Goal: Task Accomplishment & Management: Manage account settings

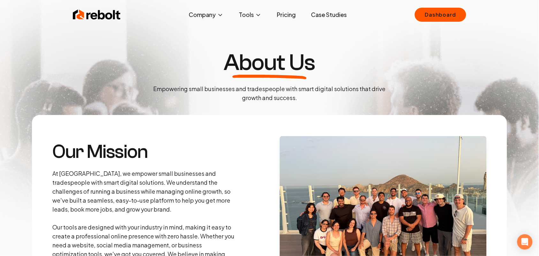
click at [439, 22] on div "Rebolt Company About Blog Jobs Tools Google Review QR Code Generator Google Bus…" at bounding box center [269, 14] width 409 height 19
click at [439, 20] on link "Dashboard" at bounding box center [440, 15] width 51 height 14
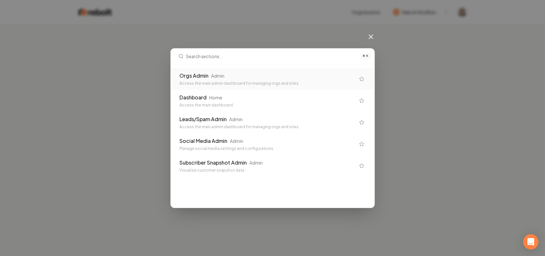
click at [215, 82] on div "Access the main admin dashboard for managing orgs and sites" at bounding box center [268, 83] width 176 height 5
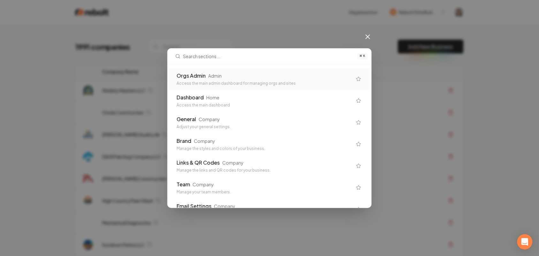
click at [233, 74] on div "Orgs Admin Admin" at bounding box center [265, 76] width 176 height 8
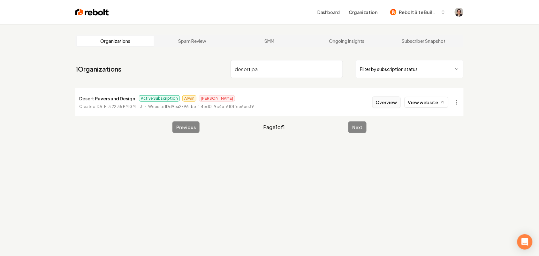
type input "desert pa"
click at [385, 100] on button "Overview" at bounding box center [386, 101] width 28 height 11
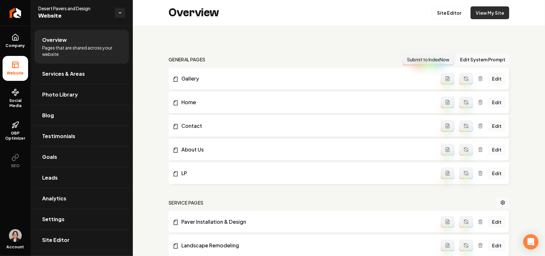
click at [478, 14] on link "View My Site" at bounding box center [490, 12] width 39 height 13
click at [437, 11] on link "Site Editor" at bounding box center [449, 12] width 35 height 13
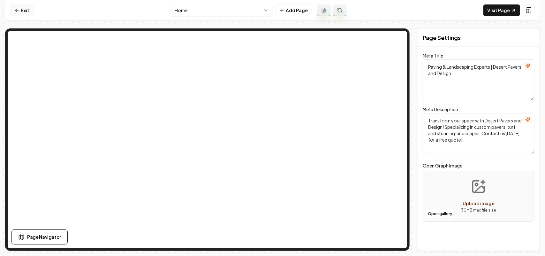
click at [16, 12] on icon at bounding box center [16, 10] width 5 height 5
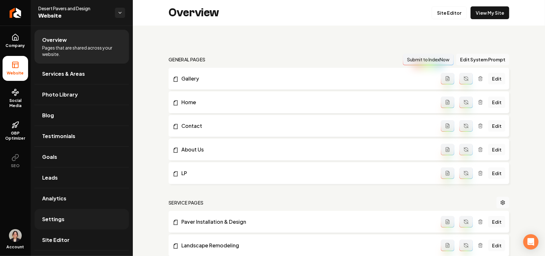
click at [63, 219] on link "Settings" at bounding box center [81, 219] width 95 height 20
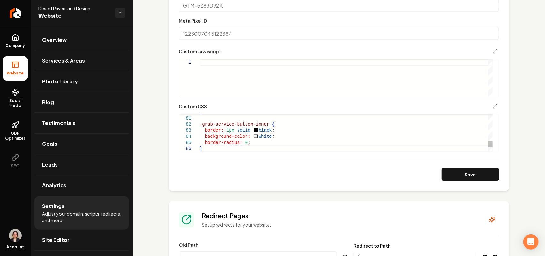
scroll to position [0, 68]
drag, startPoint x: 211, startPoint y: 150, endPoint x: 197, endPoint y: 127, distance: 26.9
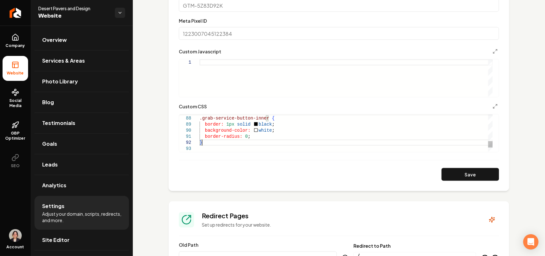
click at [263, 115] on div "Main content area" at bounding box center [336, 115] width 314 height 2
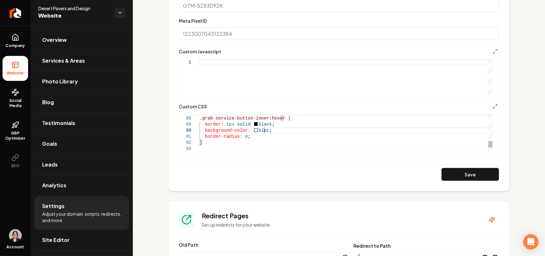
scroll to position [55, 61]
drag, startPoint x: 272, startPoint y: 126, endPoint x: 312, endPoint y: 121, distance: 40.2
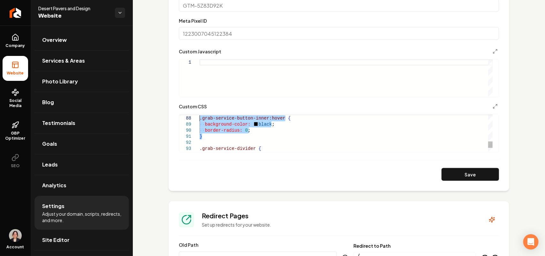
drag, startPoint x: 208, startPoint y: 135, endPoint x: 194, endPoint y: 119, distance: 21.1
drag, startPoint x: 261, startPoint y: 130, endPoint x: 275, endPoint y: 126, distance: 14.7
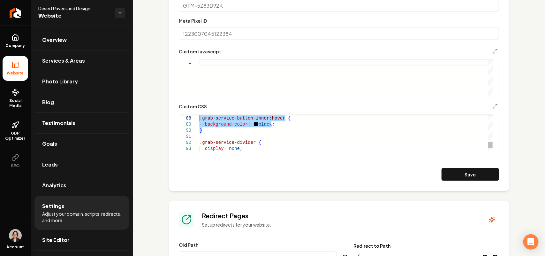
drag, startPoint x: 204, startPoint y: 130, endPoint x: 195, endPoint y: 119, distance: 13.7
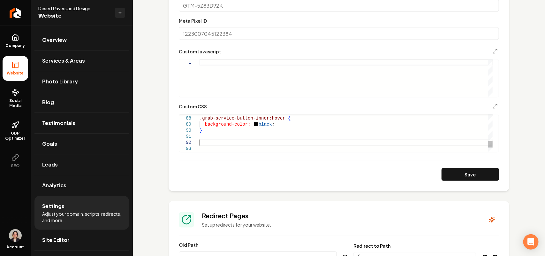
scroll to position [6, 0]
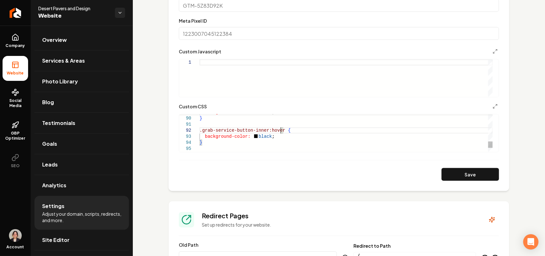
drag, startPoint x: 267, startPoint y: 136, endPoint x: 205, endPoint y: 136, distance: 62.0
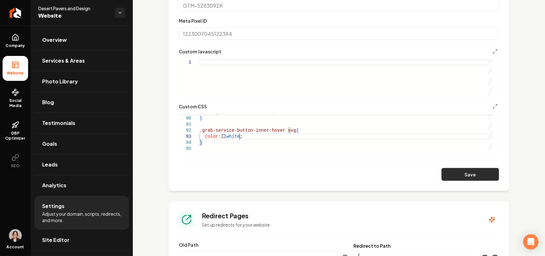
click at [467, 178] on button "Save" at bounding box center [470, 174] width 57 height 13
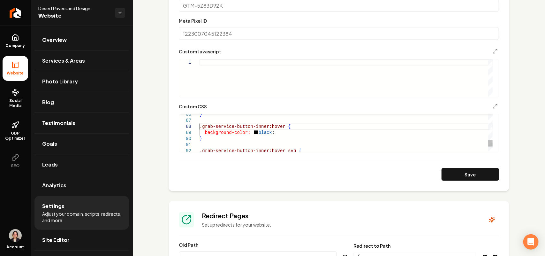
drag, startPoint x: 322, startPoint y: 127, endPoint x: 338, endPoint y: 127, distance: 15.7
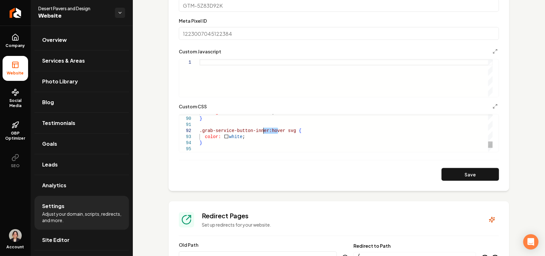
drag, startPoint x: 278, startPoint y: 132, endPoint x: 263, endPoint y: 130, distance: 15.4
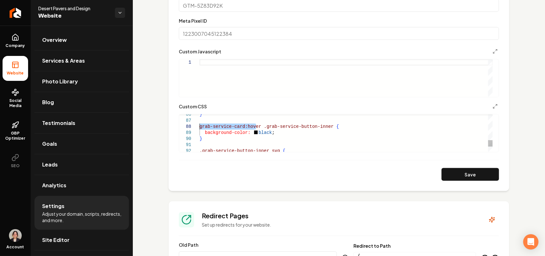
drag, startPoint x: 256, startPoint y: 125, endPoint x: 198, endPoint y: 128, distance: 58.2
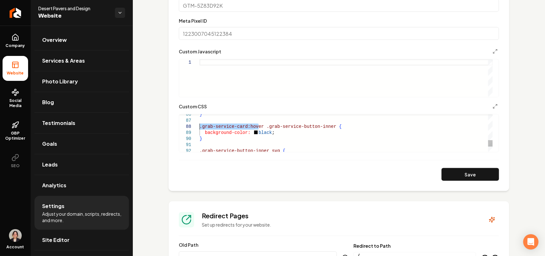
drag, startPoint x: 259, startPoint y: 125, endPoint x: 197, endPoint y: 125, distance: 62.6
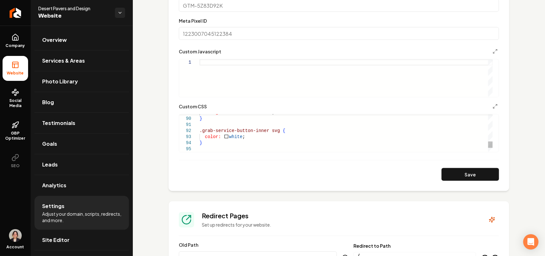
click at [453, 171] on button "Save" at bounding box center [470, 174] width 57 height 13
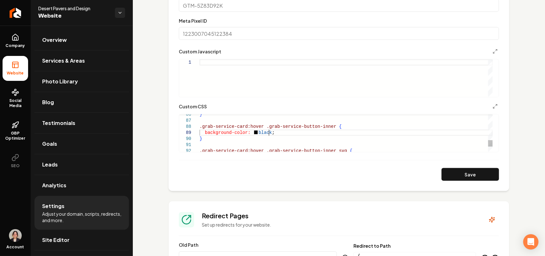
drag, startPoint x: 258, startPoint y: 127, endPoint x: 177, endPoint y: 127, distance: 80.5
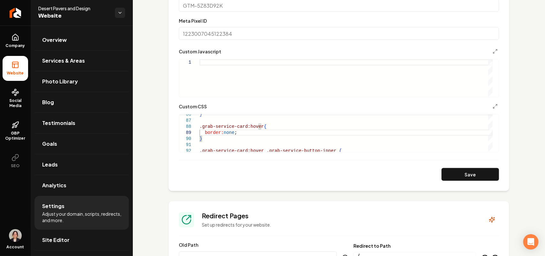
click at [450, 173] on button "Save" at bounding box center [470, 174] width 57 height 13
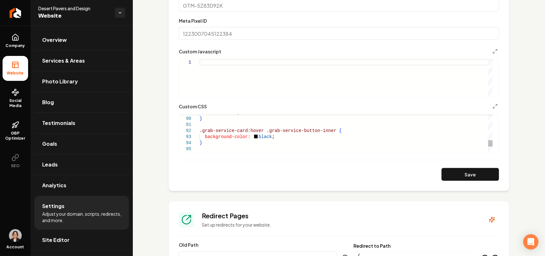
click at [455, 169] on button "Save" at bounding box center [470, 174] width 57 height 13
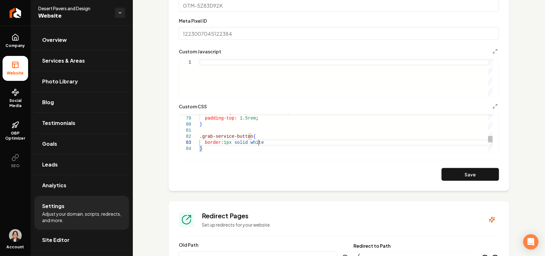
scroll to position [12, 60]
click at [455, 170] on button "Save" at bounding box center [470, 174] width 57 height 13
drag, startPoint x: 203, startPoint y: 148, endPoint x: 186, endPoint y: 134, distance: 21.1
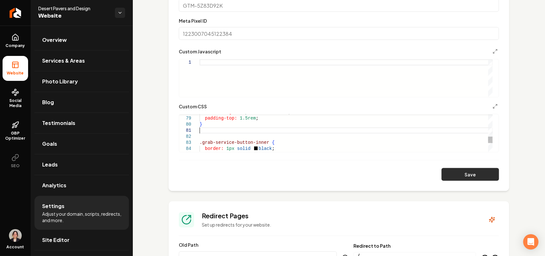
type textarea "**********"
click at [471, 178] on button "Save" at bounding box center [470, 174] width 57 height 13
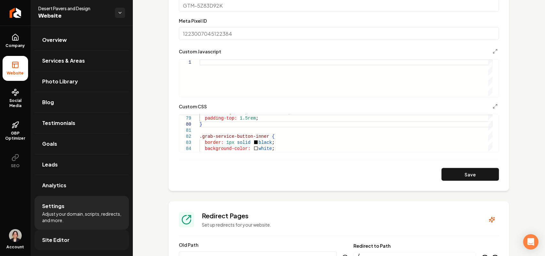
click at [58, 239] on span "Site Editor" at bounding box center [55, 240] width 27 height 8
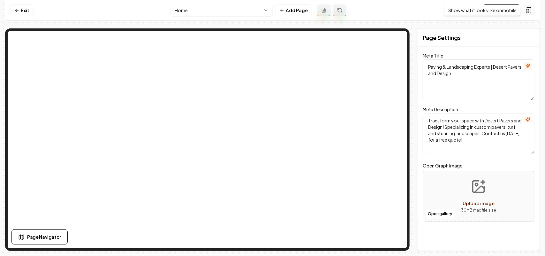
click at [531, 10] on icon at bounding box center [529, 10] width 4 height 5
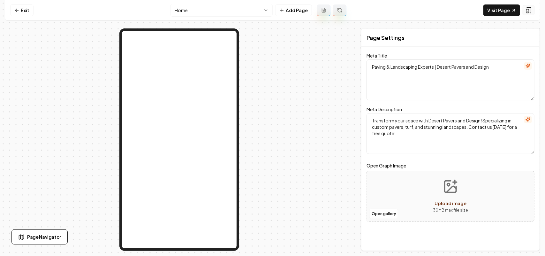
click at [530, 8] on icon at bounding box center [529, 10] width 4 height 5
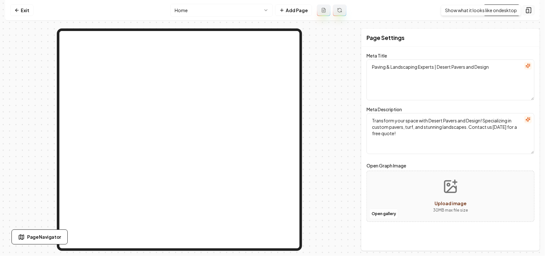
click at [529, 10] on icon at bounding box center [529, 10] width 6 height 6
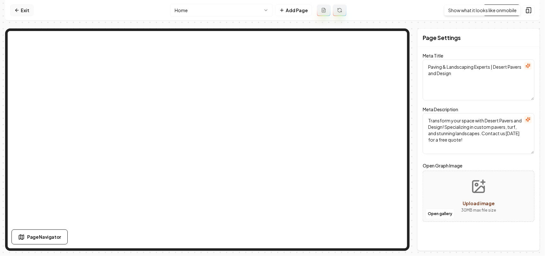
click at [13, 7] on link "Exit" at bounding box center [21, 9] width 23 height 11
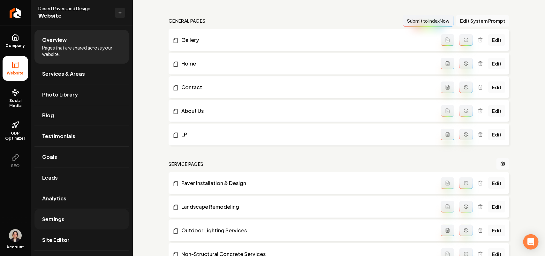
scroll to position [120, 0]
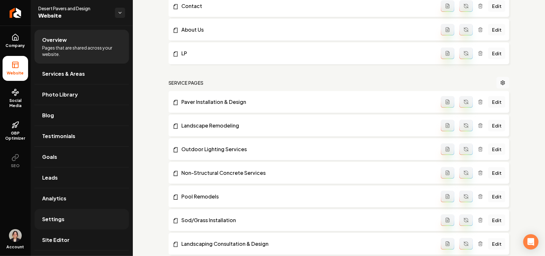
click at [84, 224] on link "Settings" at bounding box center [81, 219] width 95 height 20
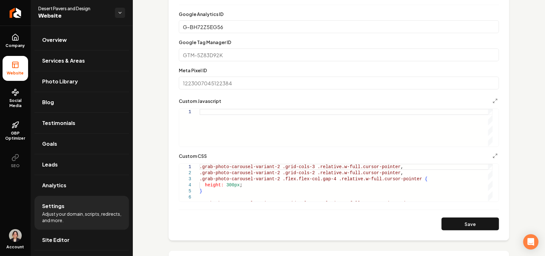
scroll to position [399, 0]
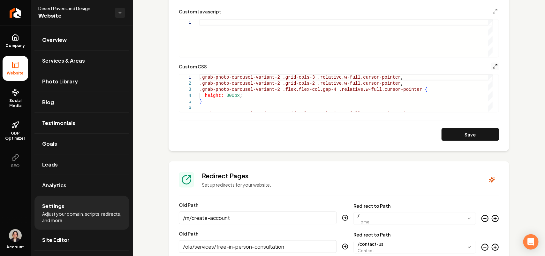
click at [493, 64] on icon "Main content area" at bounding box center [495, 66] width 5 height 5
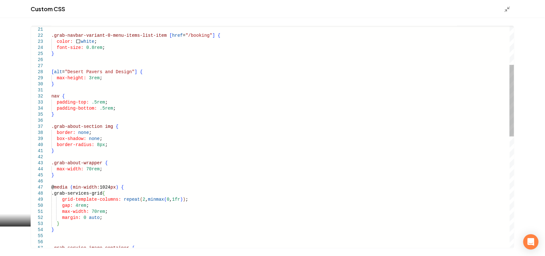
scroll to position [0, 61]
click at [63, 117] on div "} .grab-navbar-variant-0-menu-items-list-item [ href = "/booking" ] { color: wh…" at bounding box center [282, 248] width 463 height 686
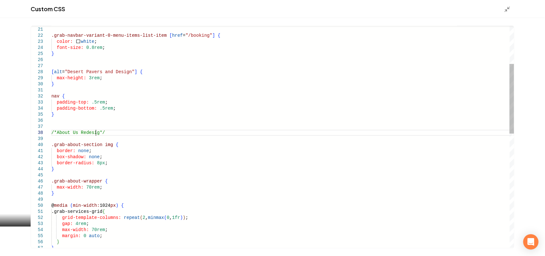
scroll to position [42, 47]
drag, startPoint x: 107, startPoint y: 130, endPoint x: 22, endPoint y: 133, distance: 85.0
click at [51, 133] on div "} .grab-navbar-variant-0-menu-items-list-item [ href = "/booking" ] { color: wh…" at bounding box center [282, 257] width 463 height 704
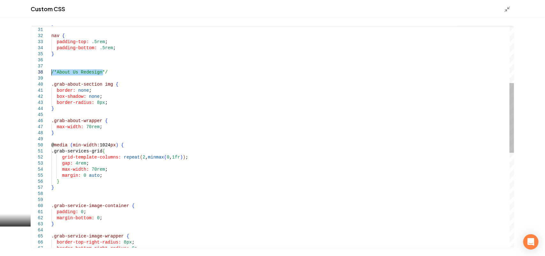
click at [63, 133] on div "} nav { padding-top: .5rem ; padding-bottom: .5rem ; } .grab-about-section img …" at bounding box center [282, 197] width 463 height 704
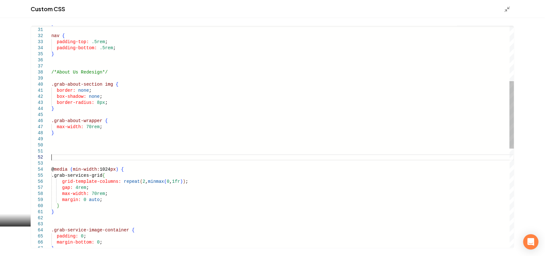
scroll to position [6, 0]
drag, startPoint x: 76, startPoint y: 158, endPoint x: 56, endPoint y: 158, distance: 19.5
click at [56, 158] on div "} nav { padding-top: .5rem ; padding-bottom: .5rem ; } .grab-about-section img …" at bounding box center [282, 209] width 463 height 728
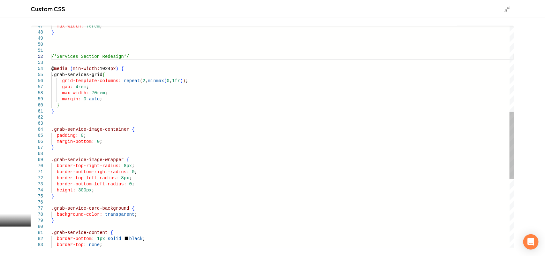
click at [83, 117] on div "max-width: 70rem ; } @ media ( min-width: 1024 px ) { .grab-services-grid { gri…" at bounding box center [282, 108] width 463 height 728
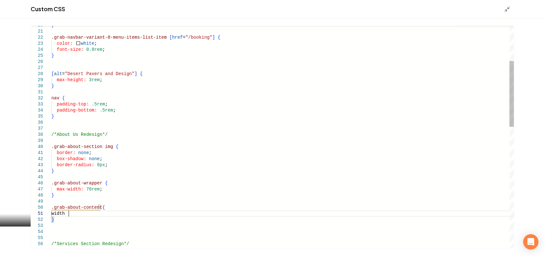
scroll to position [5, 16]
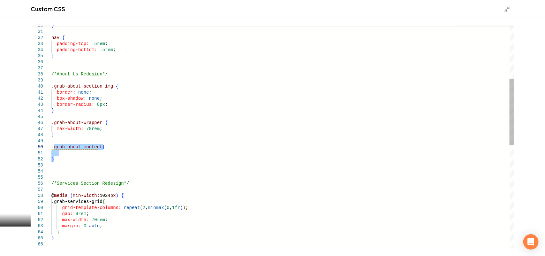
drag, startPoint x: 58, startPoint y: 162, endPoint x: 52, endPoint y: 146, distance: 16.8
click at [52, 146] on div "/*Services Section Redesign*/ max-width: 70rem ; } border-radius: 8px ; } .grab…" at bounding box center [282, 220] width 463 height 746
click at [68, 231] on div "/*Services Section Redesign*/ max-width: 70rem ; } border-radius: 8px ; } .grab…" at bounding box center [282, 220] width 463 height 746
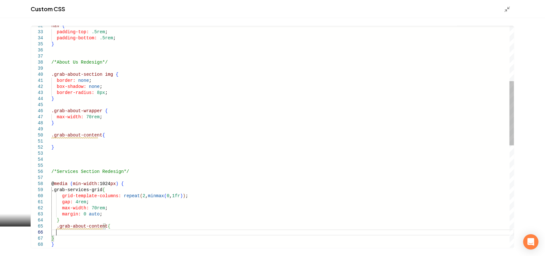
click at [67, 232] on div "/*Services Section Redesign*/ max-width: 70rem ; } border-radius: 8px ; } .grab…" at bounding box center [282, 217] width 463 height 765
click at [60, 141] on div "/*Services Section Redesign*/ max-width: 70rem ; } border-radius: 8px ; } .grab…" at bounding box center [282, 217] width 463 height 765
click at [80, 233] on div "/*Services Section Redesign*/ max-width: 70rem ; } border-radius: 8px ; } .grab…" at bounding box center [282, 217] width 463 height 765
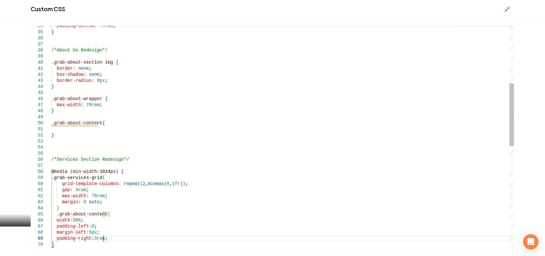
scroll to position [49, 51]
drag, startPoint x: 54, startPoint y: 137, endPoint x: 39, endPoint y: 120, distance: 22.1
click at [51, 120] on div "/*Services Section Redesign*/ max-width: 70rem ; } border-radius: 8px ; } .grab…" at bounding box center [282, 214] width 463 height 783
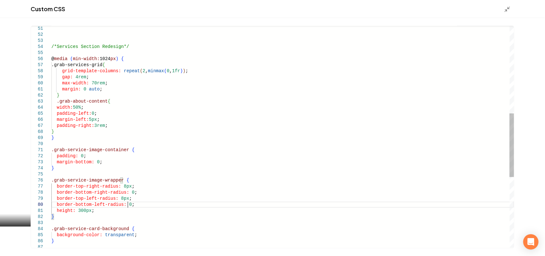
click at [141, 205] on div "/*Services Section Redesign*/ @ media ( min-width: 1024 px ) { .grab-services-g…" at bounding box center [282, 107] width 463 height 771
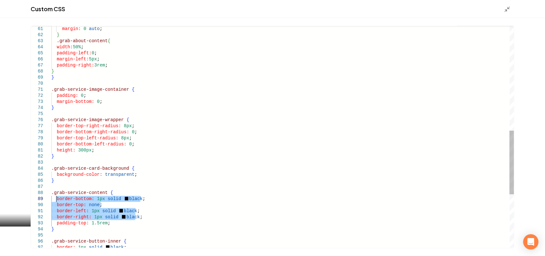
drag, startPoint x: 140, startPoint y: 217, endPoint x: 57, endPoint y: 200, distance: 85.1
click at [57, 200] on div "margin: 0 auto ; } .grab-about-content { width: 50% ; padding-left: 0 ; margin-…" at bounding box center [282, 47] width 463 height 771
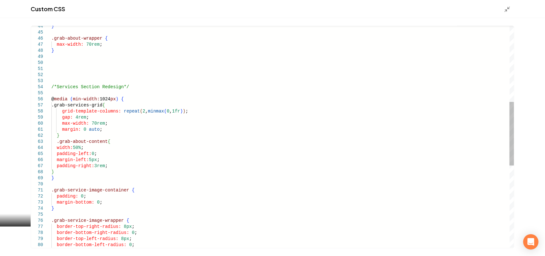
click at [116, 166] on div "margin: 0 auto ; } .grab-about-content { width: 50% ; padding-left: 0 ; margin-…" at bounding box center [282, 147] width 463 height 771
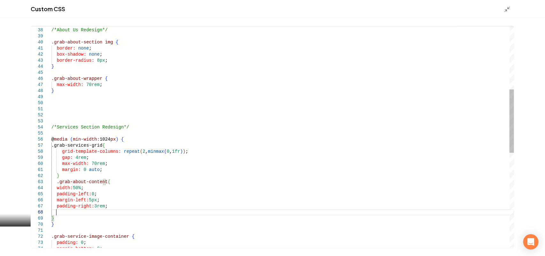
scroll to position [48, 5]
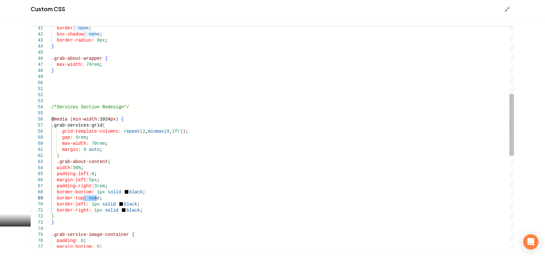
drag, startPoint x: 85, startPoint y: 200, endPoint x: 95, endPoint y: 199, distance: 9.9
click at [95, 199] on div "margin: 0 auto ; } .grab-about-content { width: 50% ; padding-left: 0 ; margin-…" at bounding box center [282, 180] width 463 height 795
drag, startPoint x: 88, startPoint y: 205, endPoint x: 131, endPoint y: 205, distance: 43.1
click at [131, 205] on div "margin: 0 auto ; } .grab-about-content { width: 50% ; padding-left: 0 ; margin-…" at bounding box center [282, 180] width 463 height 795
drag, startPoint x: 93, startPoint y: 192, endPoint x: 136, endPoint y: 191, distance: 42.8
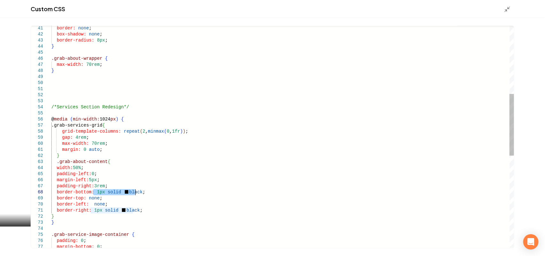
click at [136, 191] on div "margin: 0 auto ; } .grab-about-content { width: 50% ; padding-left: 0 ; margin-…" at bounding box center [282, 180] width 463 height 795
click at [94, 200] on div "margin: 0 auto ; } .grab-about-content { width: 50% ; padding-left: 0 ; margin-…" at bounding box center [282, 180] width 463 height 795
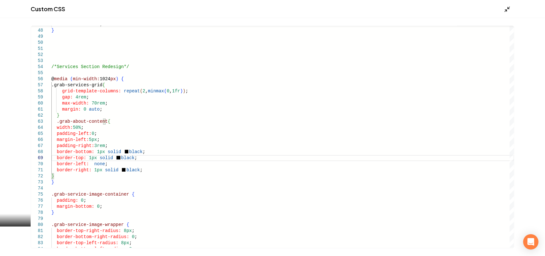
type textarea "**********"
click at [508, 6] on icon "Main content area" at bounding box center [507, 9] width 6 height 6
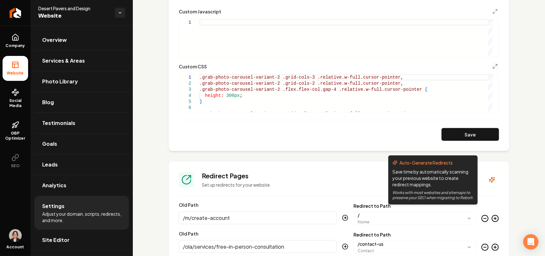
click at [473, 133] on button "Save" at bounding box center [470, 134] width 57 height 13
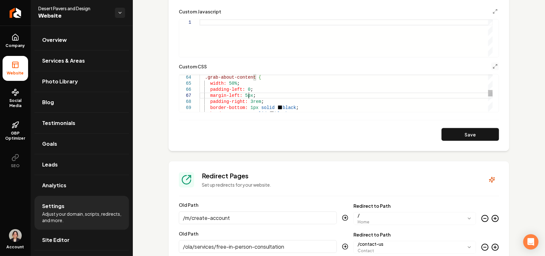
scroll to position [0, 86]
drag, startPoint x: 249, startPoint y: 95, endPoint x: 244, endPoint y: 96, distance: 5.5
click at [244, 96] on div ".grab-about-content { width: 50% ; padding-left: 0 ; margin-left: 5px ; padding…" at bounding box center [346, 92] width 293 height 801
click at [442, 129] on button "Save" at bounding box center [470, 134] width 57 height 13
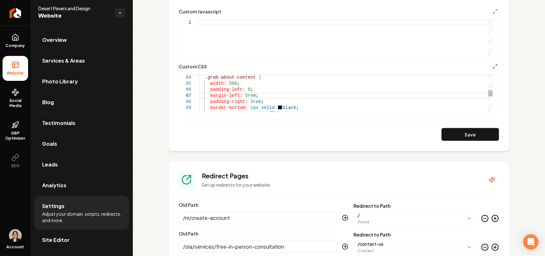
click at [246, 101] on div ".grab-about-content { width: 50% ; padding-left: 0 ; margin-left: 5rem ; paddin…" at bounding box center [346, 92] width 293 height 801
click at [244, 89] on div ".grab-about-content { width: 50% ; padding-left: 0 ; margin-left: 5rem ; paddin…" at bounding box center [346, 92] width 293 height 801
click at [243, 96] on div ".grab-about-content { width: 50% ; padding-left: 1rem ; margin-left: 5rem ; pad…" at bounding box center [346, 92] width 293 height 801
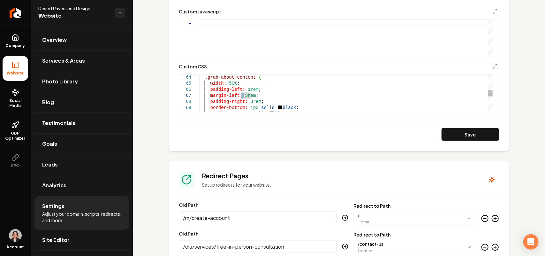
scroll to position [36, 44]
click at [470, 138] on button "Save" at bounding box center [470, 134] width 57 height 13
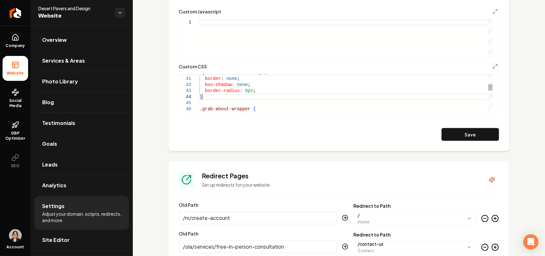
scroll to position [36, 44]
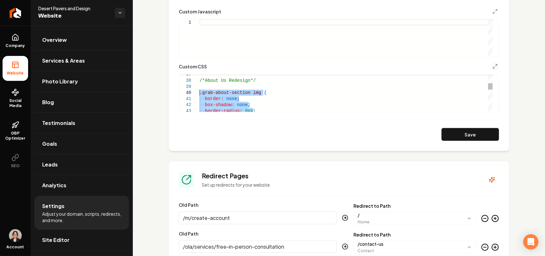
drag, startPoint x: 210, startPoint y: 97, endPoint x: 200, endPoint y: 94, distance: 10.3
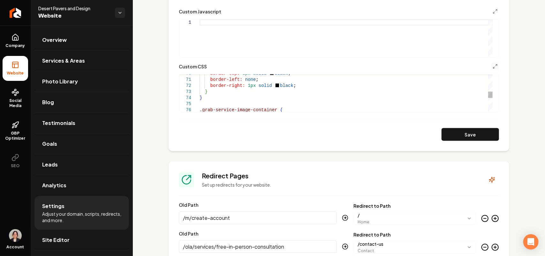
click at [230, 94] on div "border-top: 1px solid black ; border-left: none ; border-right: 1px solid black…" at bounding box center [346, 52] width 293 height 801
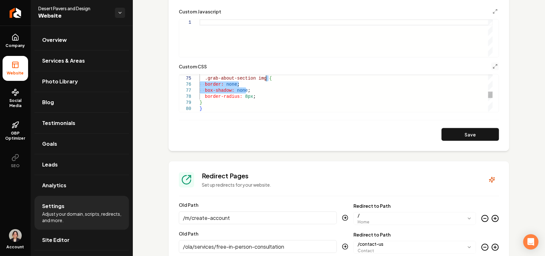
drag, startPoint x: 255, startPoint y: 90, endPoint x: 289, endPoint y: 77, distance: 36.9
click at [289, 77] on div ".grab-about-section img { border: none ; box-shadow: none ; border-radius: 8px …" at bounding box center [346, 44] width 293 height 837
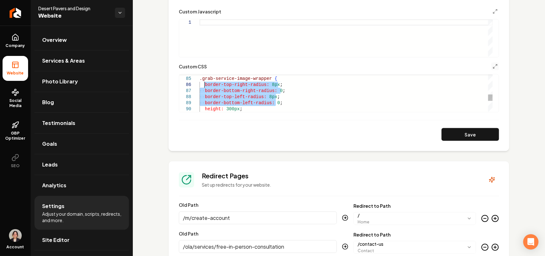
drag, startPoint x: 248, startPoint y: 104, endPoint x: 203, endPoint y: 84, distance: 49.3
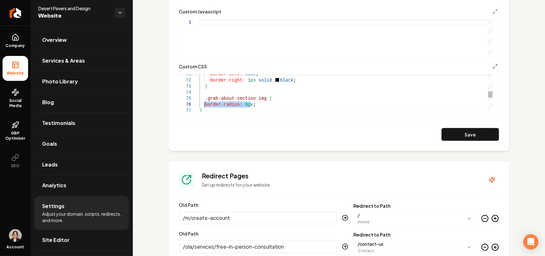
drag, startPoint x: 259, startPoint y: 105, endPoint x: 205, endPoint y: 102, distance: 54.0
click at [205, 102] on div ".grab-about-section img { border-radius: 8px ; } border-left: none ; border-rig…" at bounding box center [346, 58] width 293 height 825
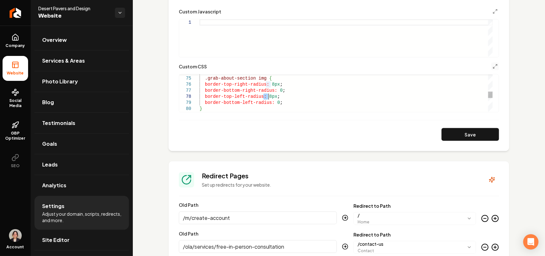
drag, startPoint x: 263, startPoint y: 97, endPoint x: 270, endPoint y: 98, distance: 6.8
click at [270, 98] on div ".grab-about-section img { border-top-right-radius: 8px ; border-bottom-right-ra…" at bounding box center [346, 47] width 293 height 843
click at [271, 102] on div ".grab-about-section img { border-top-right-radius: 8px ; border-bottom-right-ra…" at bounding box center [346, 47] width 293 height 843
drag, startPoint x: 266, startPoint y: 83, endPoint x: 273, endPoint y: 86, distance: 7.7
click at [273, 86] on div ".grab-about-section img { border-top-right-radius: 8px ; border-bottom-right-ra…" at bounding box center [346, 47] width 293 height 843
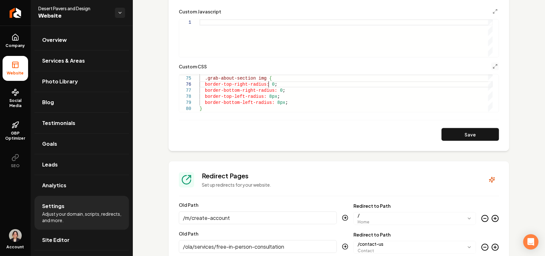
scroll to position [30, 68]
drag, startPoint x: 463, startPoint y: 125, endPoint x: 464, endPoint y: 130, distance: 4.5
click at [464, 125] on form "**********" at bounding box center [339, 31] width 320 height 220
click at [462, 134] on button "Save" at bounding box center [470, 134] width 57 height 13
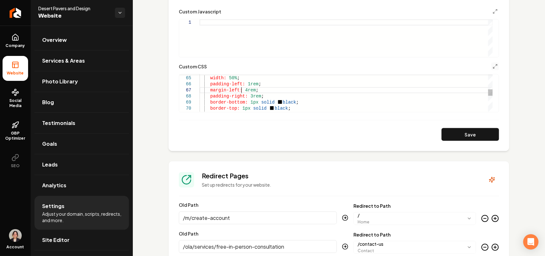
scroll to position [30, 0]
click at [243, 93] on div "border-left: none ; padding-right: 3rem ; border-bottom: 1px solid black ; bord…" at bounding box center [346, 108] width 293 height 843
click at [473, 139] on button "Save" at bounding box center [470, 134] width 57 height 13
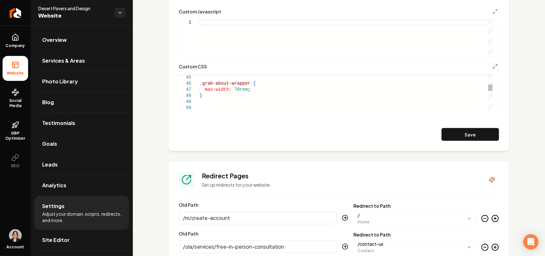
click at [204, 88] on div ".grab-about-wrapper { max-width: 70rem ; }" at bounding box center [346, 228] width 293 height 843
click at [255, 90] on div ".grab-about-wrapper { max-width: 70rem ; }" at bounding box center [346, 228] width 293 height 843
click at [452, 128] on form "**********" at bounding box center [339, 31] width 320 height 220
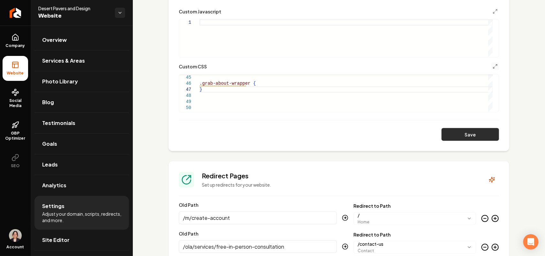
click at [447, 128] on form "**********" at bounding box center [339, 31] width 320 height 220
click at [475, 133] on button "Save" at bounding box center [470, 134] width 57 height 13
click at [301, 80] on div ".grab-about-wrapper { } }" at bounding box center [346, 228] width 293 height 831
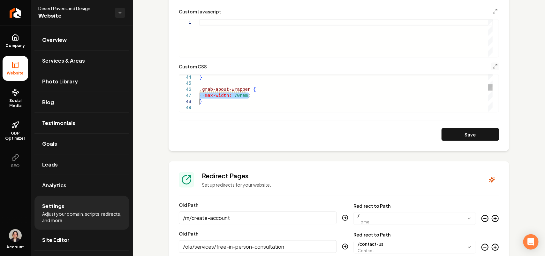
click at [475, 139] on button "Save" at bounding box center [470, 134] width 57 height 13
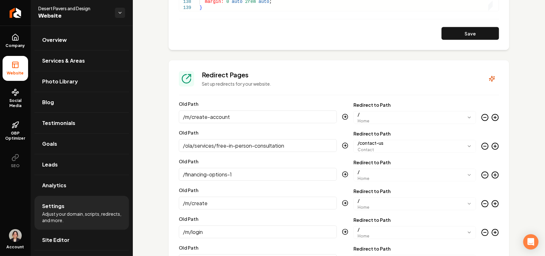
scroll to position [439, 0]
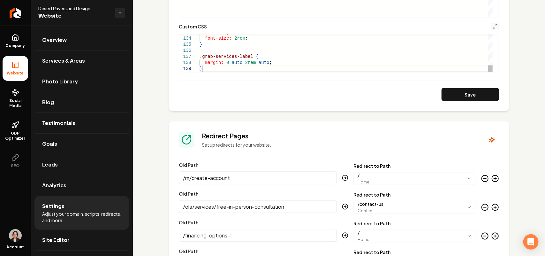
type textarea "**********"
click at [488, 98] on button "Save" at bounding box center [470, 94] width 57 height 13
type textarea "**********"
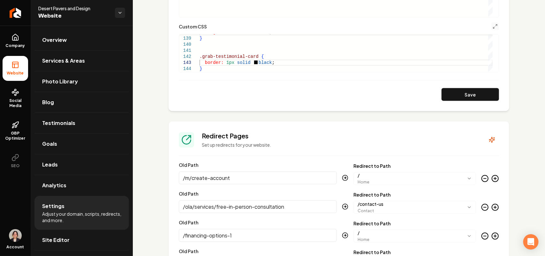
click at [67, 34] on link "Overview" at bounding box center [81, 40] width 95 height 20
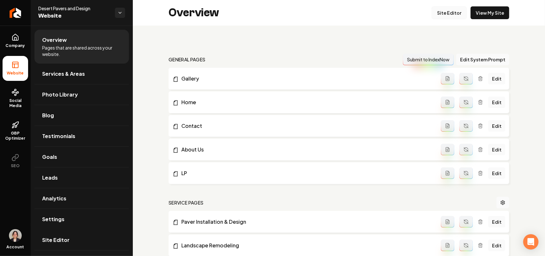
click at [446, 10] on link "Site Editor" at bounding box center [449, 12] width 35 height 13
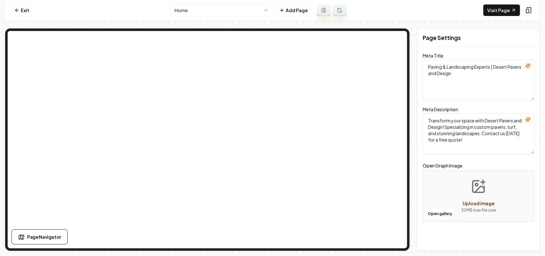
click at [198, 9] on html "Computer Required This feature is only available on a computer. Please switch t…" at bounding box center [272, 128] width 545 height 256
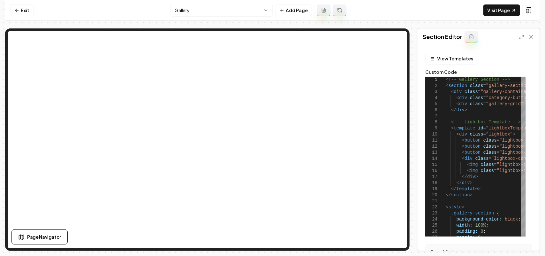
drag, startPoint x: 524, startPoint y: 37, endPoint x: 494, endPoint y: 53, distance: 34.3
click at [524, 37] on icon at bounding box center [521, 36] width 5 height 5
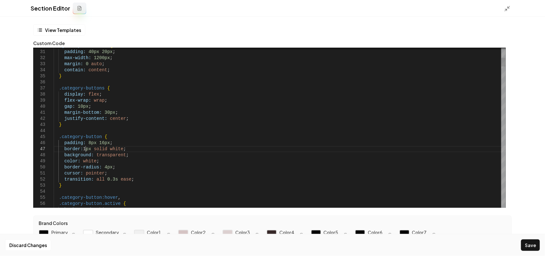
scroll to position [36, 31]
drag, startPoint x: 101, startPoint y: 169, endPoint x: 108, endPoint y: 170, distance: 7.5
click at [526, 243] on button "Save" at bounding box center [530, 244] width 19 height 11
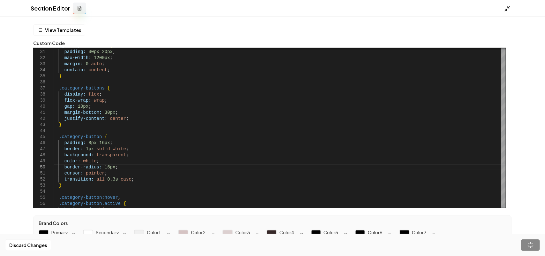
click at [507, 9] on icon at bounding box center [507, 8] width 6 height 6
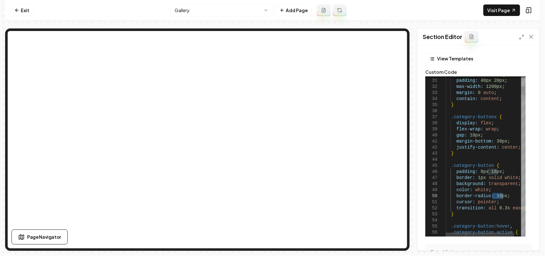
drag, startPoint x: 492, startPoint y: 195, endPoint x: 502, endPoint y: 196, distance: 9.7
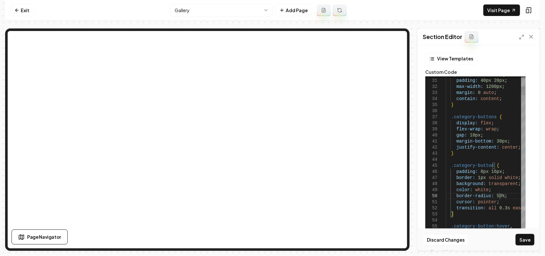
scroll to position [55, 53]
click at [524, 240] on button "Save" at bounding box center [525, 239] width 19 height 11
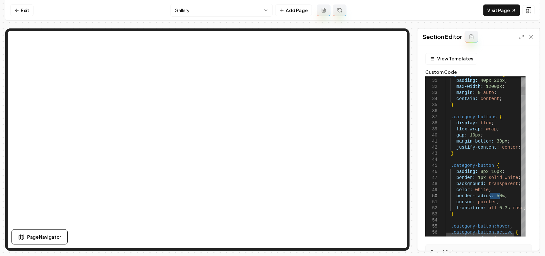
drag, startPoint x: 491, startPoint y: 198, endPoint x: 500, endPoint y: 196, distance: 9.3
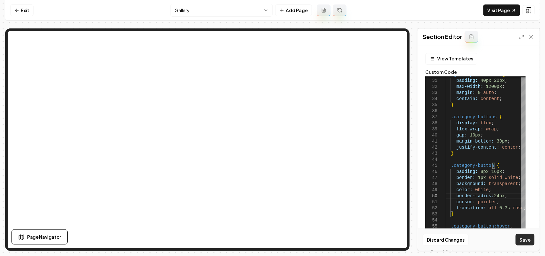
click at [519, 240] on button "Save" at bounding box center [525, 239] width 19 height 11
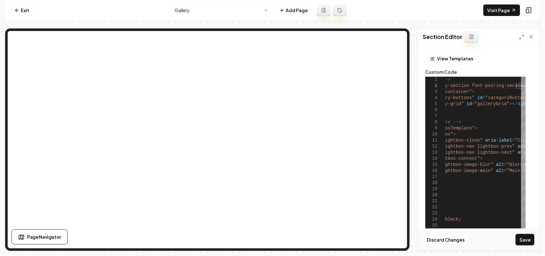
scroll to position [11, 133]
click at [531, 242] on button "Save" at bounding box center [525, 239] width 19 height 11
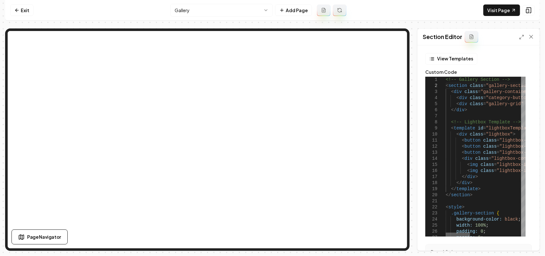
click at [446, 234] on div at bounding box center [458, 234] width 24 height 4
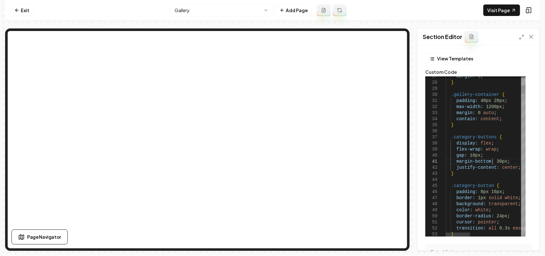
scroll to position [11, 68]
drag, startPoint x: 488, startPoint y: 162, endPoint x: 470, endPoint y: 161, distance: 17.3
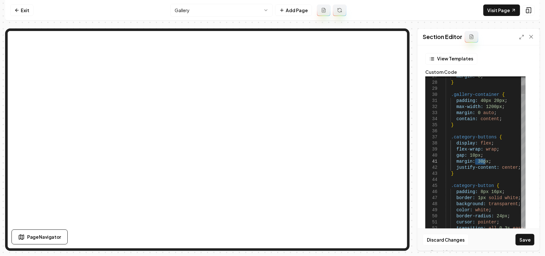
drag, startPoint x: 476, startPoint y: 162, endPoint x: 485, endPoint y: 164, distance: 9.5
click at [529, 240] on button "Save" at bounding box center [525, 239] width 19 height 11
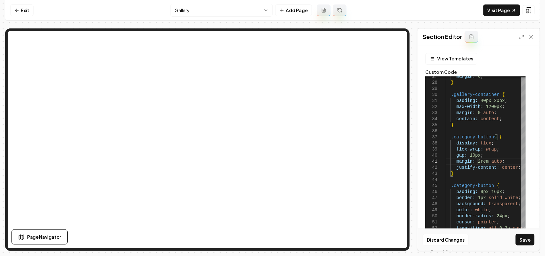
scroll to position [5, 32]
drag, startPoint x: 491, startPoint y: 162, endPoint x: 502, endPoint y: 162, distance: 11.2
click at [521, 240] on button "Save" at bounding box center [525, 239] width 19 height 11
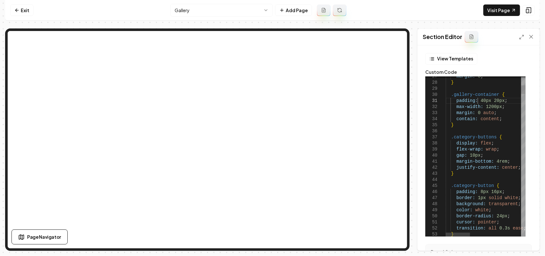
scroll to position [5, 0]
drag, startPoint x: 478, startPoint y: 100, endPoint x: 487, endPoint y: 101, distance: 8.7
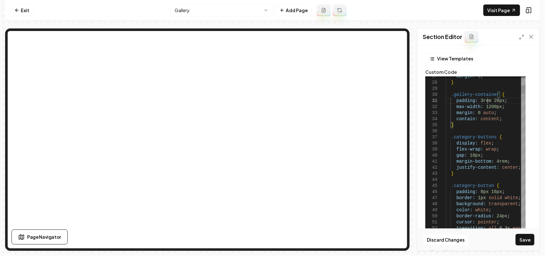
scroll to position [5, 41]
click at [525, 240] on button "Save" at bounding box center [525, 239] width 19 height 11
click at [38, 255] on div "Computer Required This feature is only available on a computer. Please switch t…" at bounding box center [272, 128] width 545 height 256
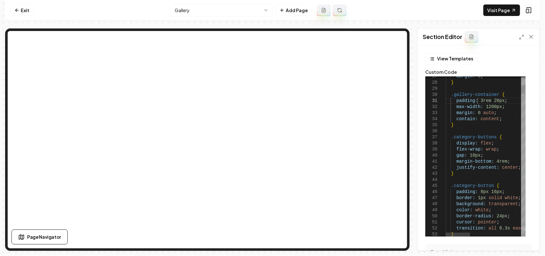
scroll to position [5, 42]
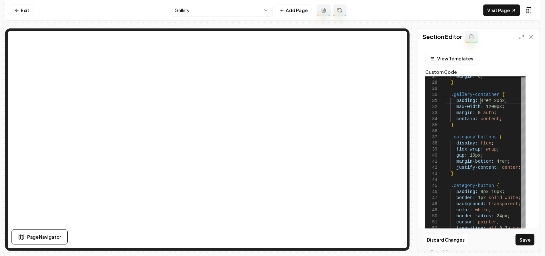
scroll to position [5, 34]
click at [518, 243] on button "Save" at bounding box center [525, 239] width 19 height 11
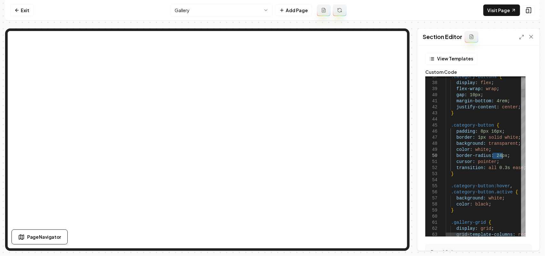
drag, startPoint x: 492, startPoint y: 156, endPoint x: 503, endPoint y: 156, distance: 10.9
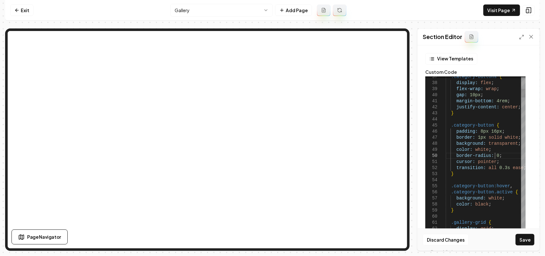
scroll to position [55, 49]
drag, startPoint x: 505, startPoint y: 157, endPoint x: 455, endPoint y: 155, distance: 50.2
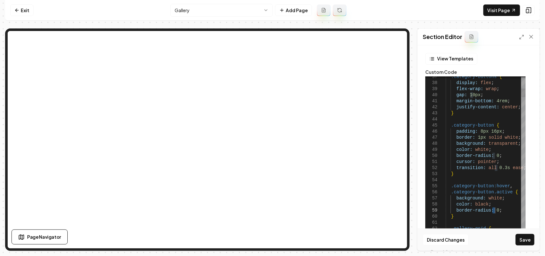
click at [522, 243] on button "Save" at bounding box center [525, 239] width 19 height 11
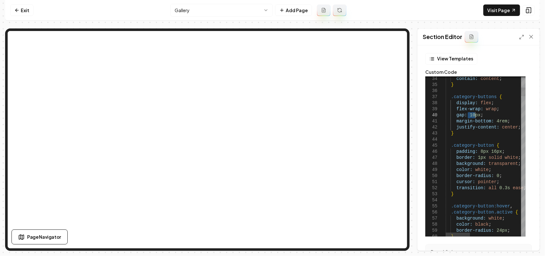
drag, startPoint x: 467, startPoint y: 117, endPoint x: 475, endPoint y: 117, distance: 7.4
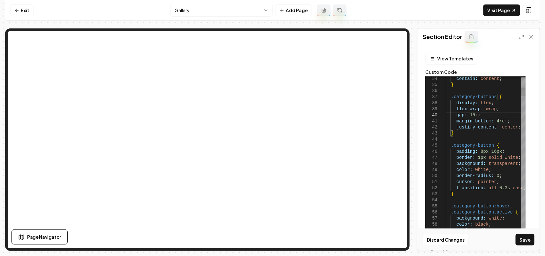
scroll to position [55, 29]
type textarea "**********"
click at [527, 243] on button "Save" at bounding box center [525, 239] width 19 height 11
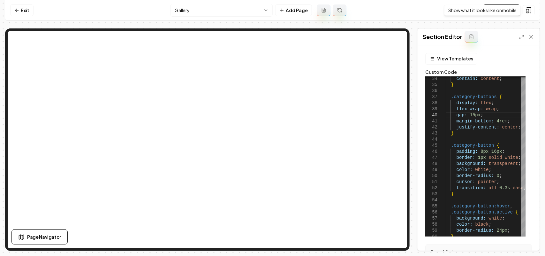
click at [515, 9] on div "Show what it looks like on mobile Show what it looks like on mobile" at bounding box center [482, 10] width 77 height 11
click at [498, 11] on link "Visit Page" at bounding box center [502, 9] width 37 height 11
click at [211, 2] on nav "Exit Gallery Add Page Visit Page" at bounding box center [272, 10] width 535 height 21
click at [210, 4] on html "Computer Required This feature is only available on a computer. Please switch t…" at bounding box center [272, 128] width 545 height 256
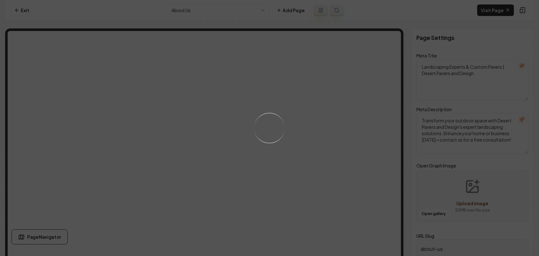
click at [337, 169] on div "Loading..." at bounding box center [269, 128] width 539 height 256
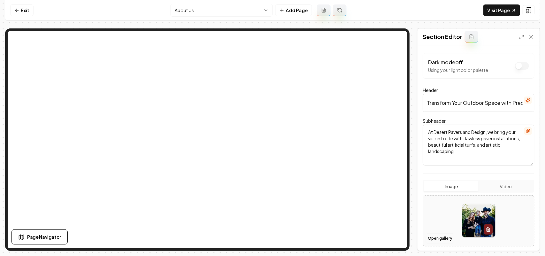
click at [434, 239] on button "Open gallery" at bounding box center [440, 238] width 29 height 10
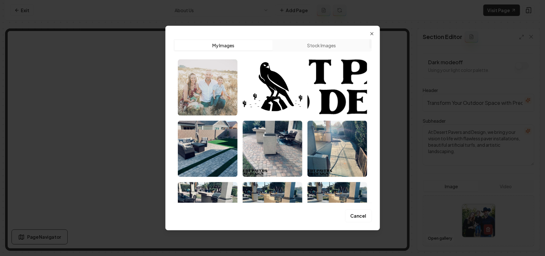
click at [206, 86] on img "Select image image_689be32f5c7cd75eb8710521.jpg" at bounding box center [208, 87] width 60 height 56
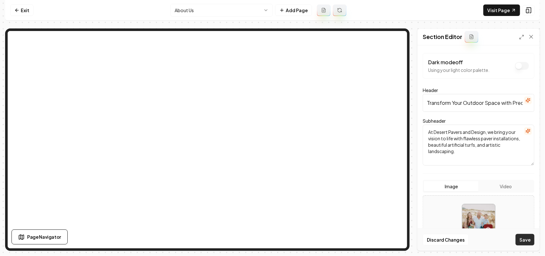
click at [524, 238] on button "Save" at bounding box center [525, 239] width 19 height 11
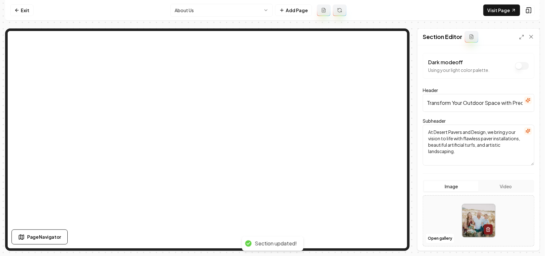
click at [515, 66] on button "Dark mode off" at bounding box center [522, 66] width 14 height 8
drag, startPoint x: 525, startPoint y: 242, endPoint x: 424, endPoint y: 202, distance: 109.2
click at [525, 242] on button "Save" at bounding box center [525, 239] width 19 height 11
click at [225, 5] on html "Computer Required This feature is only available on a computer. Please switch t…" at bounding box center [272, 128] width 545 height 256
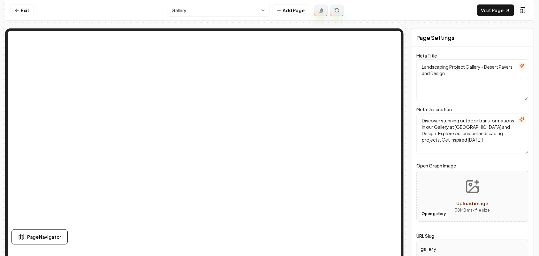
click at [190, 17] on nav "Exit Gallery Add Page Visit Page" at bounding box center [269, 10] width 529 height 21
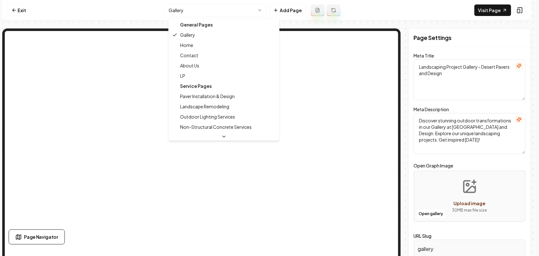
click at [196, 10] on html "Computer Required This feature is only available on a computer. Please switch t…" at bounding box center [269, 128] width 539 height 256
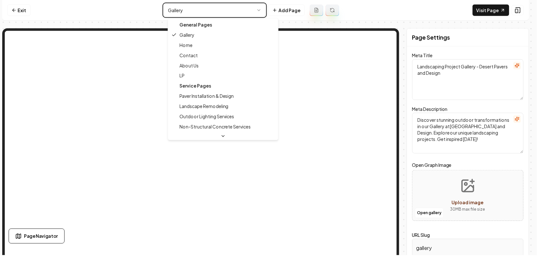
type textarea "Paving & Landscaping Experts | Desert Pavers and Design"
type textarea "Transform your space with Desert Pavers and Design! Specializing in custom pave…"
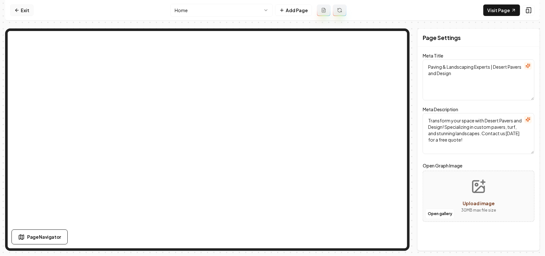
click at [21, 10] on link "Exit" at bounding box center [21, 9] width 23 height 11
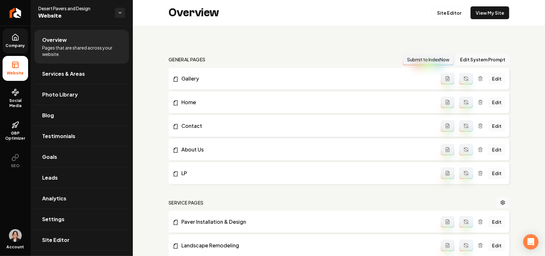
click at [19, 39] on link "Company" at bounding box center [16, 40] width 26 height 25
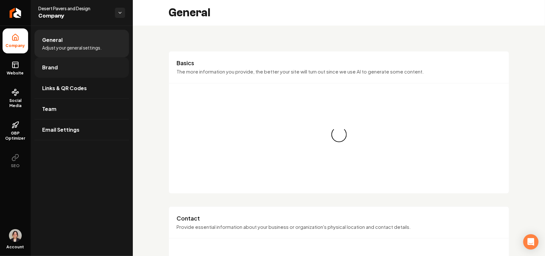
click at [61, 67] on link "Brand" at bounding box center [81, 67] width 95 height 20
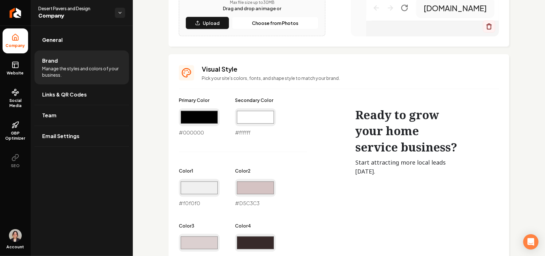
scroll to position [279, 0]
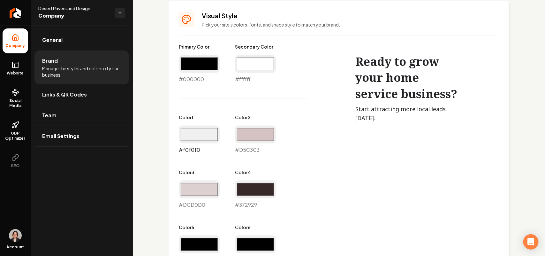
click at [189, 131] on input "#f0f0f0" at bounding box center [199, 135] width 41 height 18
type input "#ffffff"
click at [312, 123] on div "Primary Color #000000 #000000 Secondary Color #ffffff #ffffff Color 1 #ffffff #…" at bounding box center [256, 180] width 154 height 275
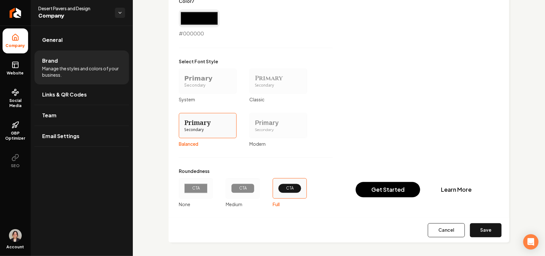
scroll to position [562, 0]
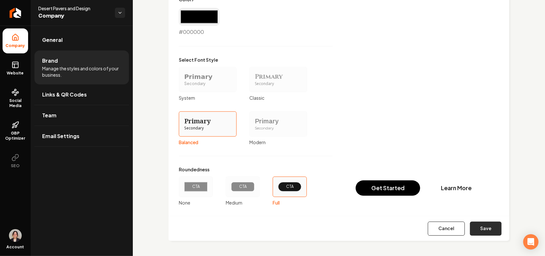
drag, startPoint x: 474, startPoint y: 221, endPoint x: 474, endPoint y: 224, distance: 3.3
click at [474, 222] on div "Cancel Save" at bounding box center [339, 228] width 341 height 25
click at [475, 226] on button "Save" at bounding box center [486, 228] width 32 height 14
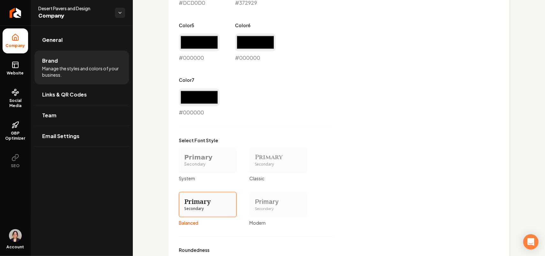
scroll to position [403, 0]
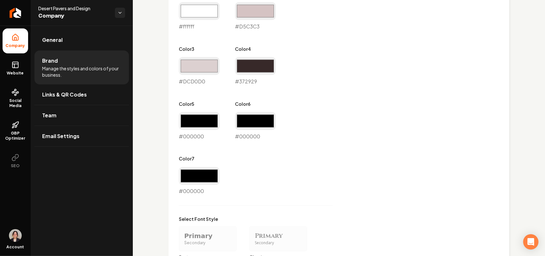
type input "#d5c3c3"
type input "#dcd0d0"
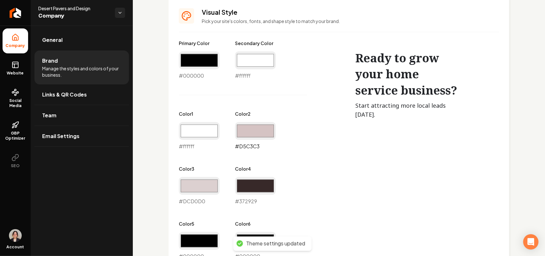
click at [264, 127] on input "#d5c3c3" at bounding box center [255, 131] width 41 height 18
type input "#d1d1d1"
drag, startPoint x: 203, startPoint y: 185, endPoint x: 202, endPoint y: 180, distance: 5.0
click at [203, 185] on input "#dcd0d0" at bounding box center [199, 186] width 41 height 18
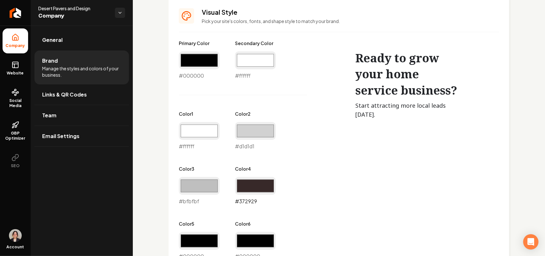
type input "#bfbfbf"
click at [247, 185] on input "#372929" at bounding box center [255, 186] width 41 height 18
type input "#333333"
click at [260, 203] on div "#333333 #333333" at bounding box center [255, 191] width 41 height 28
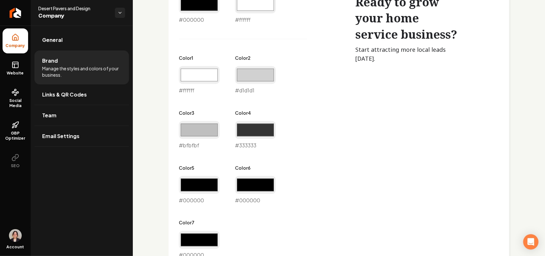
scroll to position [443, 0]
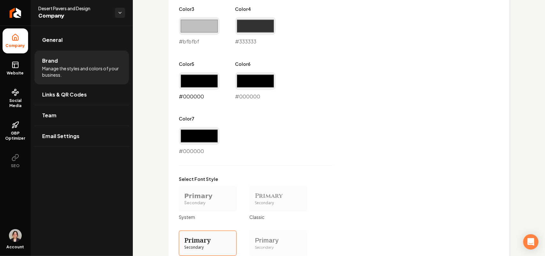
click at [203, 82] on input "#000000" at bounding box center [199, 81] width 41 height 18
type input "#3d3d3d"
click at [266, 82] on input "#000000" at bounding box center [255, 81] width 41 height 18
type input "#1f1f1f"
click at [203, 134] on input "#000000" at bounding box center [199, 136] width 41 height 18
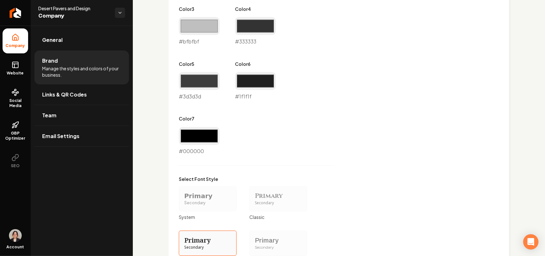
click at [329, 174] on div "Primary Color #000000 #000000 Secondary Color #ffffff #ffffff Color 1 #ffffff #…" at bounding box center [256, 102] width 154 height 445
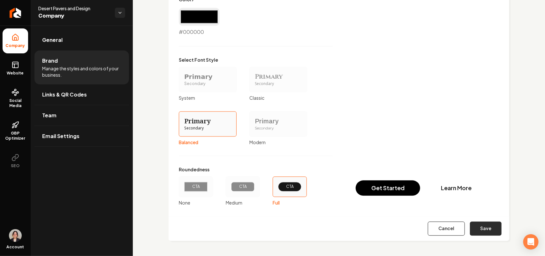
click at [471, 229] on button "Save" at bounding box center [486, 228] width 32 height 14
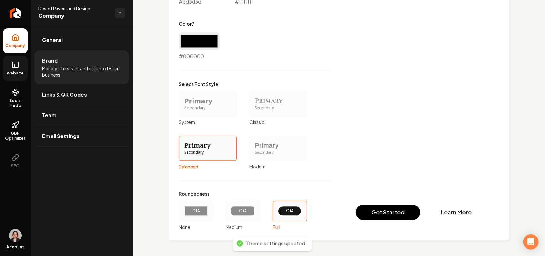
click at [14, 65] on icon at bounding box center [14, 66] width 0 height 4
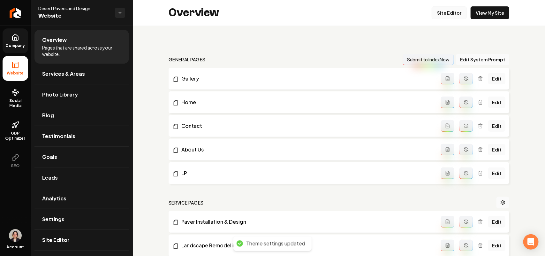
click at [456, 15] on link "Site Editor" at bounding box center [449, 12] width 35 height 13
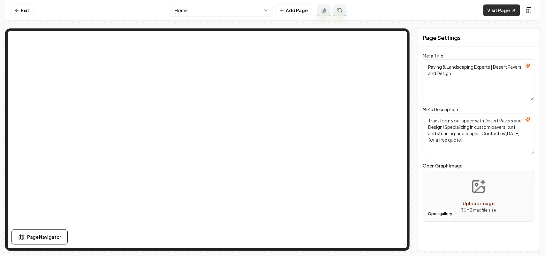
click at [500, 9] on link "Visit Page" at bounding box center [502, 9] width 37 height 11
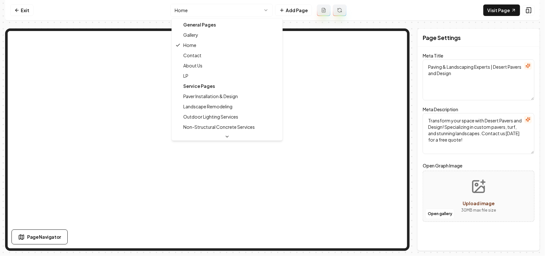
click at [206, 11] on html "Computer Required This feature is only available on a computer. Please switch t…" at bounding box center [272, 128] width 545 height 256
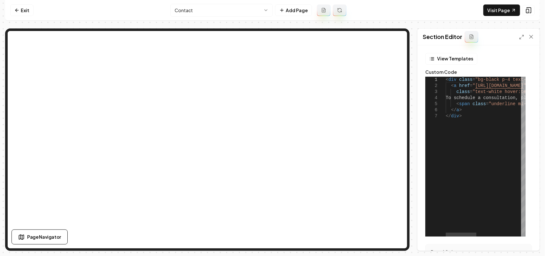
scroll to position [0, 14]
drag, startPoint x: 497, startPoint y: 80, endPoint x: 524, endPoint y: 70, distance: 29.0
click at [516, 79] on div "< div class = "bg-black p-4 text-center" > < a href = " [URL][DOMAIN_NAME] " cl…" at bounding box center [544, 157] width 196 height 160
click at [526, 38] on div at bounding box center [526, 37] width 15 height 6
click at [522, 36] on icon at bounding box center [521, 36] width 5 height 5
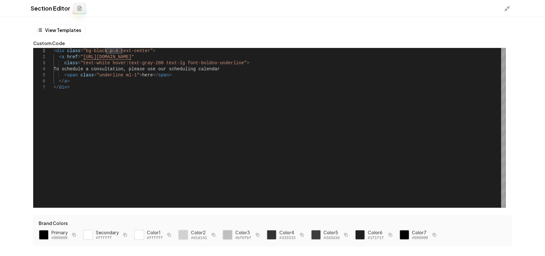
click at [143, 50] on div "< div class = "bg-black p-4 text-center" > < a href = " [URL][DOMAIN_NAME] " cl…" at bounding box center [280, 128] width 452 height 160
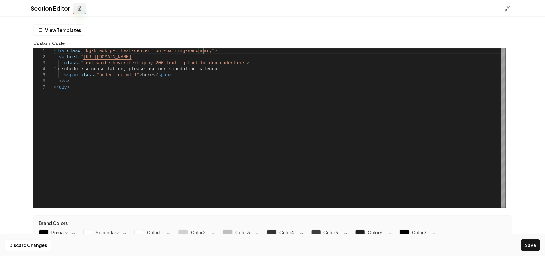
scroll to position [0, 144]
click at [530, 244] on button "Save" at bounding box center [530, 244] width 19 height 11
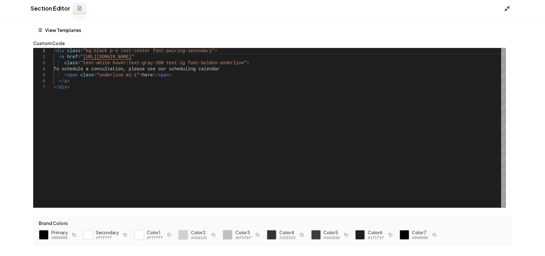
click at [508, 6] on icon at bounding box center [507, 8] width 6 height 6
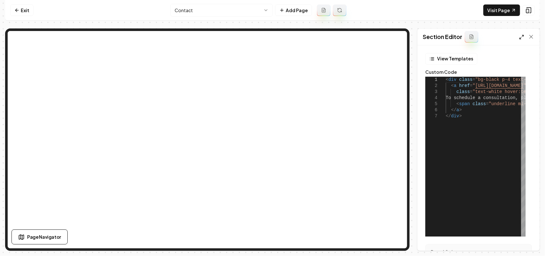
click at [522, 39] on icon at bounding box center [521, 36] width 5 height 5
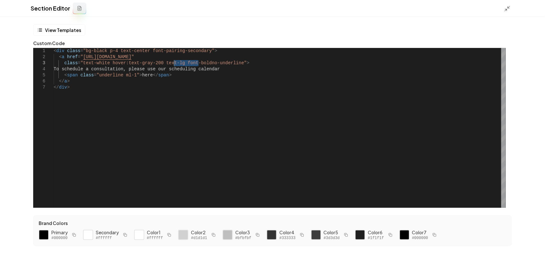
drag, startPoint x: 200, startPoint y: 63, endPoint x: 175, endPoint y: 60, distance: 25.1
click at [175, 60] on div "< div class = "bg-black p-4 text-center font-pairing-secondary" > < a href = " …" at bounding box center [280, 128] width 452 height 160
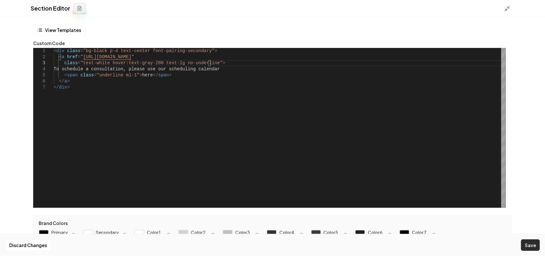
click at [528, 243] on button "Save" at bounding box center [530, 244] width 19 height 11
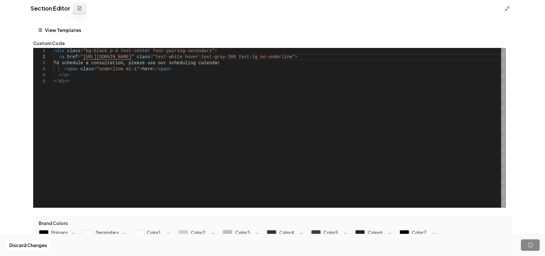
click at [511, 6] on div at bounding box center [509, 8] width 10 height 7
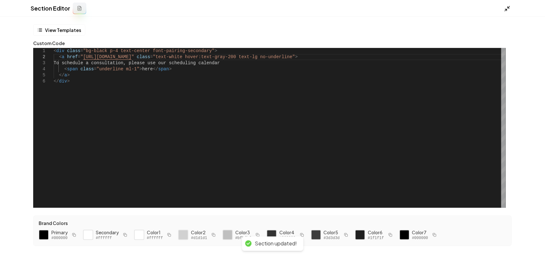
click at [508, 6] on polyline at bounding box center [509, 7] width 2 height 2
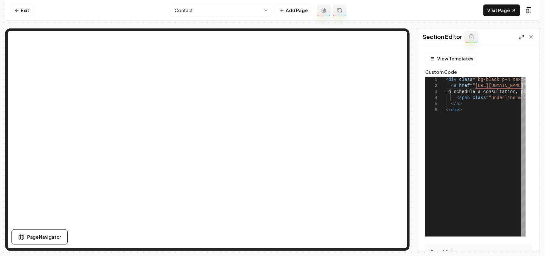
click at [520, 36] on icon at bounding box center [521, 36] width 5 height 5
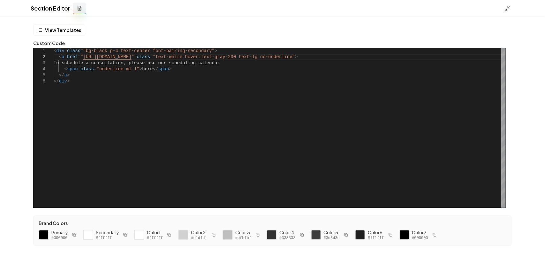
click at [116, 69] on div "< div class = "bg-black p-4 text-center font-pairing-secondary" > < a href = " …" at bounding box center [280, 128] width 452 height 160
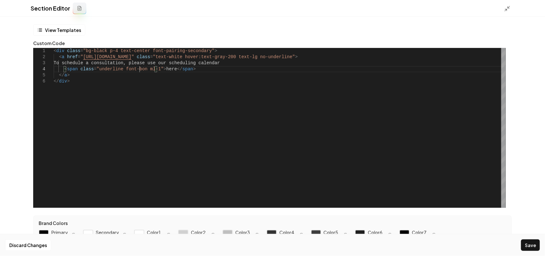
scroll to position [18, 88]
click at [532, 245] on button "Save" at bounding box center [530, 244] width 19 height 11
click at [510, 9] on icon at bounding box center [507, 8] width 6 height 6
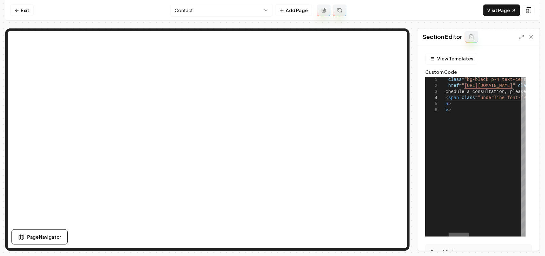
click at [463, 234] on div at bounding box center [459, 234] width 20 height 4
click at [474, 232] on div at bounding box center [473, 234] width 20 height 4
click at [465, 98] on div "< div class = "bg-black p-4 text-center font-pairing-secondary" > < a href = " …" at bounding box center [525, 157] width 294 height 160
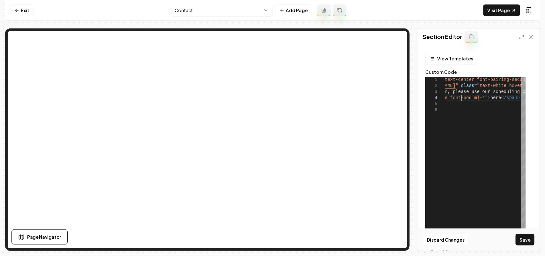
scroll to position [18, 86]
click at [526, 241] on button "Save" at bounding box center [525, 239] width 19 height 11
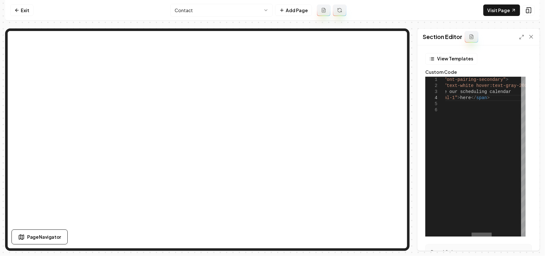
click at [484, 234] on div at bounding box center [482, 234] width 20 height 4
click at [502, 91] on div "< div class = "bg-black p-4 text-center font-pairing-secondary" > < a href = " …" at bounding box center [486, 157] width 294 height 160
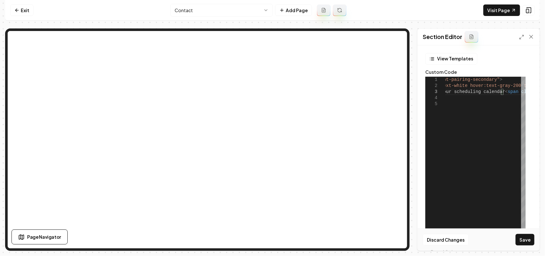
scroll to position [18, 164]
click at [523, 239] on button "Save" at bounding box center [525, 239] width 19 height 11
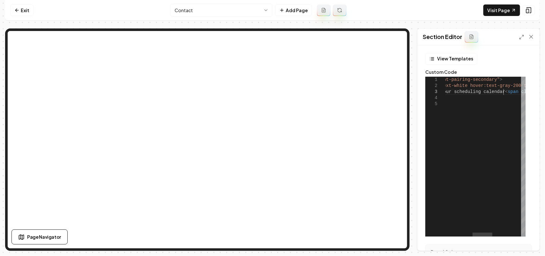
click at [505, 91] on div "< div class = "bg-black p-4 text-center font-pairing-secondary" > < a href = " …" at bounding box center [490, 157] width 302 height 160
type textarea "**********"
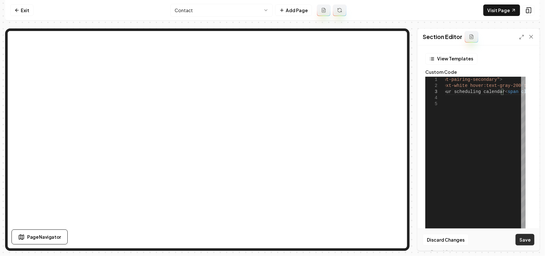
click at [529, 240] on button "Save" at bounding box center [525, 239] width 19 height 11
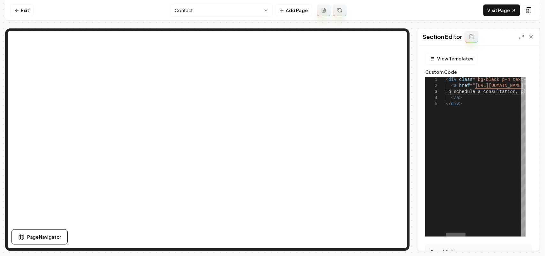
click at [446, 233] on div at bounding box center [456, 234] width 20 height 4
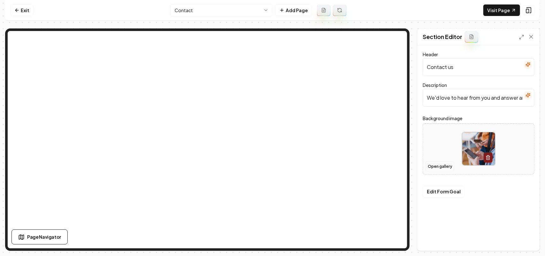
click at [440, 168] on button "Open gallery" at bounding box center [440, 166] width 29 height 10
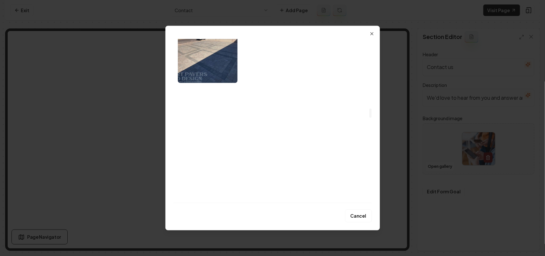
scroll to position [1238, 0]
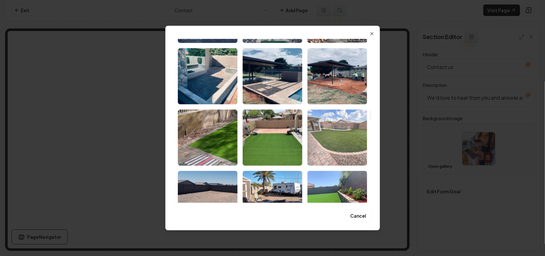
click at [330, 139] on img "Select image image_677ace44432c476416bf88ec.jpeg" at bounding box center [338, 137] width 60 height 56
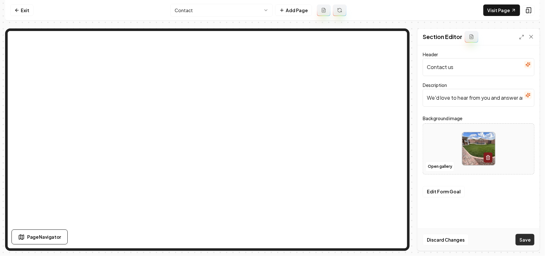
click at [524, 239] on button "Save" at bounding box center [525, 239] width 19 height 11
click at [495, 8] on link "Visit Page" at bounding box center [502, 9] width 37 height 11
click at [183, 9] on html "Computer Required This feature is only available on a computer. Please switch t…" at bounding box center [272, 128] width 545 height 256
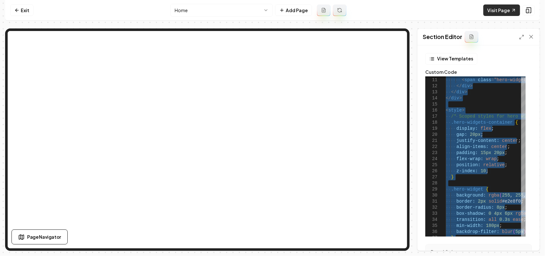
click at [503, 13] on link "Visit Page" at bounding box center [502, 9] width 37 height 11
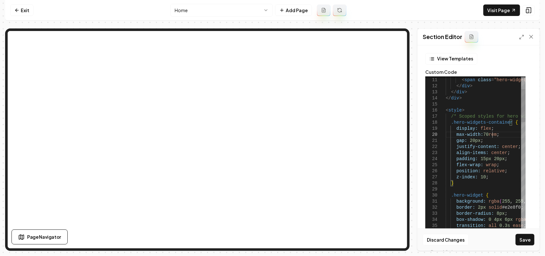
scroll to position [55, 46]
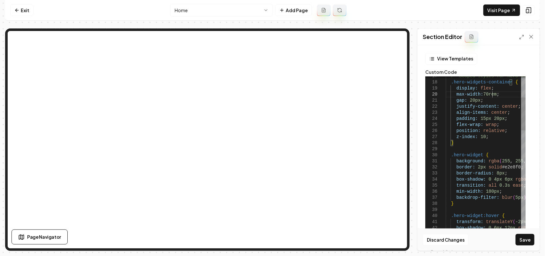
drag, startPoint x: 513, startPoint y: 191, endPoint x: 521, endPoint y: 191, distance: 8.0
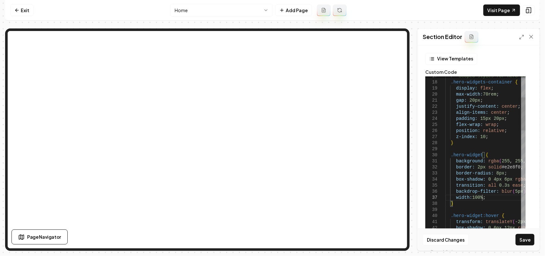
scroll to position [42, 36]
click at [530, 240] on button "Save" at bounding box center [525, 239] width 19 height 11
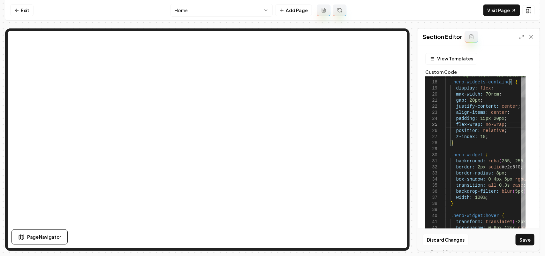
scroll to position [29, 44]
click at [528, 242] on button "Save" at bounding box center [525, 239] width 19 height 11
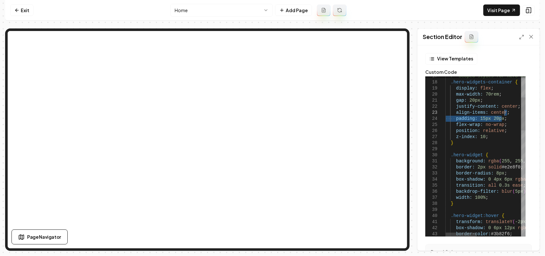
drag, startPoint x: 507, startPoint y: 118, endPoint x: 509, endPoint y: 112, distance: 6.5
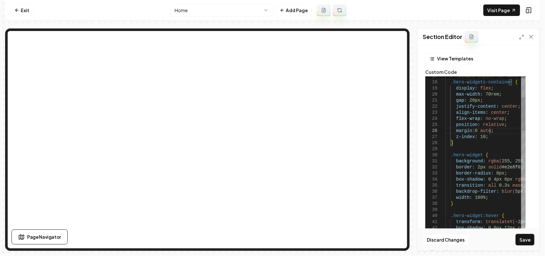
scroll to position [31, 43]
click at [526, 243] on button "Save" at bounding box center [525, 239] width 19 height 11
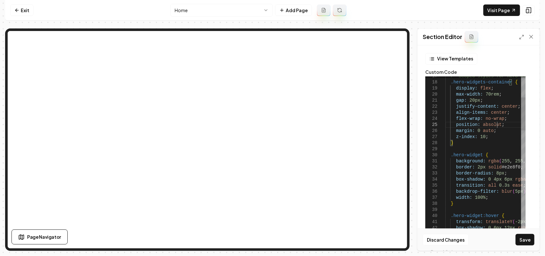
scroll to position [29, 54]
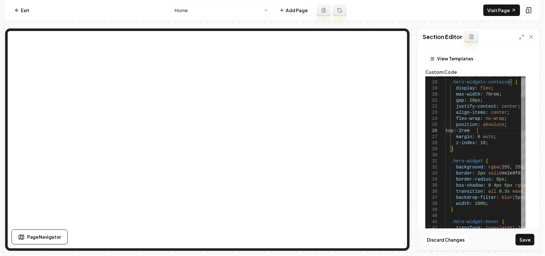
scroll to position [31, 34]
click at [526, 243] on button "Save" at bounding box center [525, 239] width 19 height 11
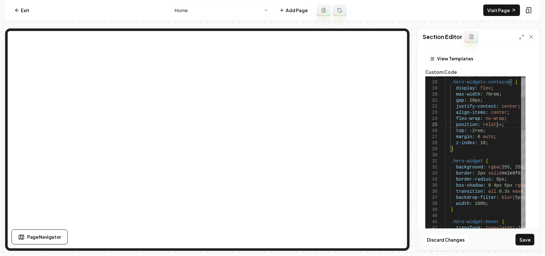
scroll to position [29, 54]
click at [521, 242] on button "Save" at bounding box center [525, 239] width 19 height 11
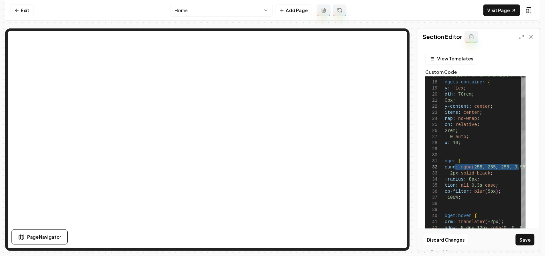
drag, startPoint x: 484, startPoint y: 166, endPoint x: 518, endPoint y: 170, distance: 34.4
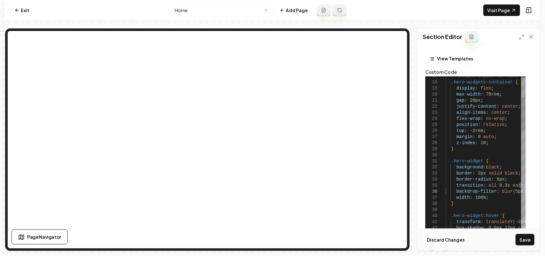
drag, startPoint x: 496, startPoint y: 188, endPoint x: 417, endPoint y: 190, distance: 79.2
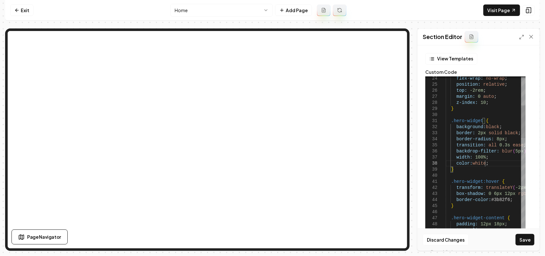
scroll to position [42, 39]
click at [525, 240] on button "Save" at bounding box center [525, 239] width 19 height 11
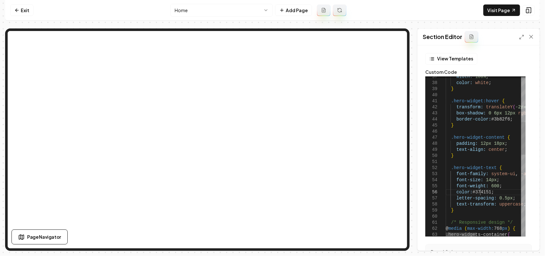
click at [482, 192] on div "} .hero-widget:hover { transform: translateY ( -2px ) ; box-shadow: 0 6px 12px …" at bounding box center [543, 245] width 194 height 781
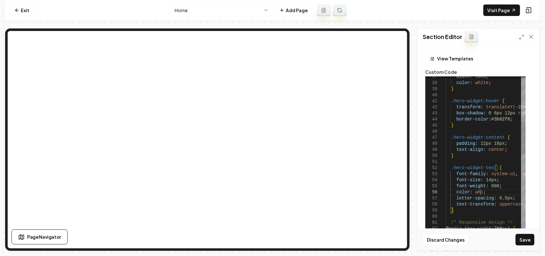
scroll to position [36, 39]
click at [525, 239] on button "Save" at bounding box center [525, 239] width 19 height 11
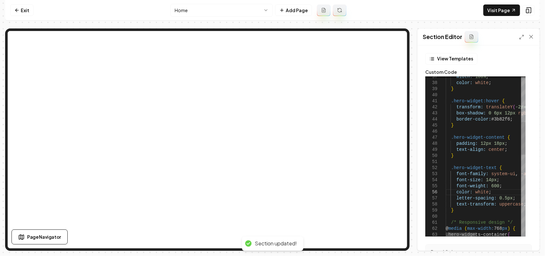
click at [478, 176] on div "} .hero-widget:hover { transform: translateY ( -2px ) ; box-shadow: 0 6px 12px …" at bounding box center [543, 245] width 194 height 781
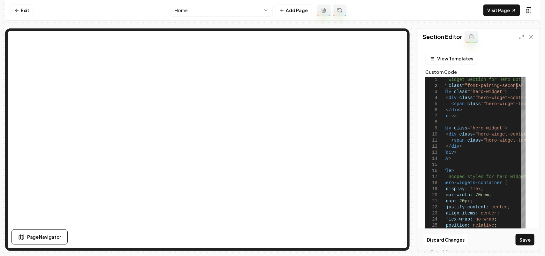
scroll to position [11, 83]
click at [523, 244] on button "Save" at bounding box center [525, 239] width 19 height 11
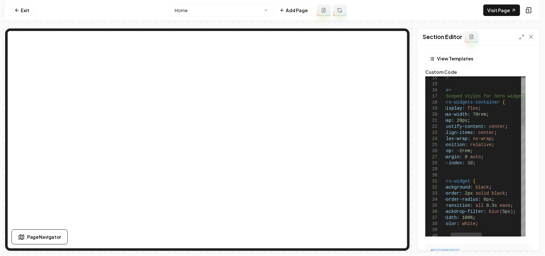
drag, startPoint x: 472, startPoint y: 237, endPoint x: 452, endPoint y: 228, distance: 21.2
click at [447, 236] on form "View Templates Custom Code 27 24 25 26 20 21 22 23 17 18 19 14 15 16 28 29 30 3…" at bounding box center [479, 204] width 112 height 303
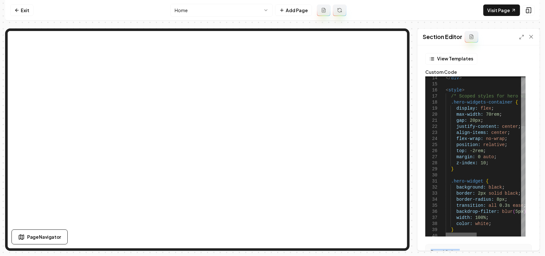
click at [446, 232] on div at bounding box center [461, 234] width 31 height 4
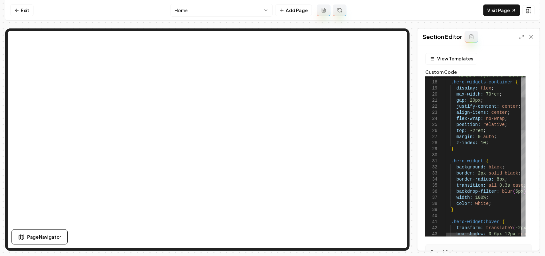
scroll to position [11, 76]
drag, startPoint x: 504, startPoint y: 180, endPoint x: 518, endPoint y: 174, distance: 15.7
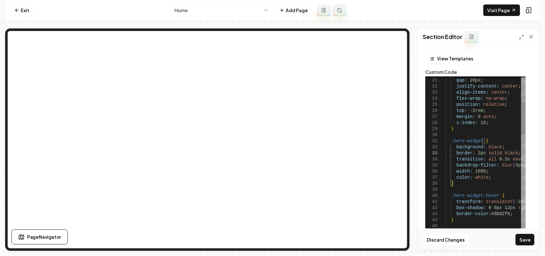
drag, startPoint x: 514, startPoint y: 213, endPoint x: 473, endPoint y: 214, distance: 41.2
click at [526, 242] on button "Save" at bounding box center [525, 239] width 19 height 11
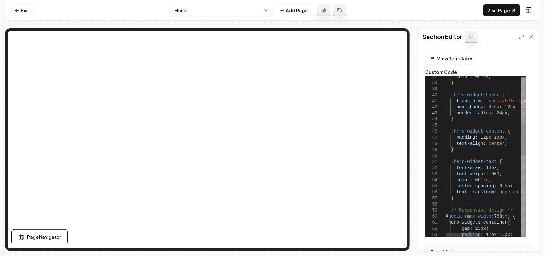
click at [489, 174] on div "color: white ; } .hero-widget:hover { transform: translateY ( -2px ) ; box-shad…" at bounding box center [543, 239] width 194 height 768
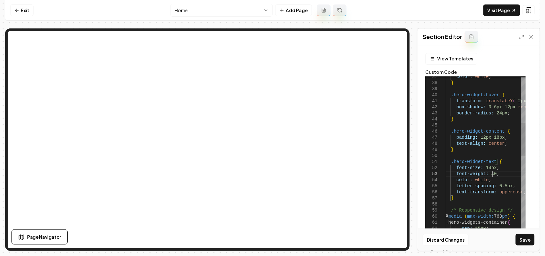
scroll to position [12, 49]
click at [527, 240] on button "Save" at bounding box center [525, 239] width 19 height 11
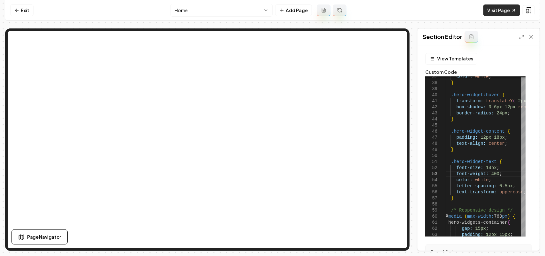
click at [499, 6] on link "Visit Page" at bounding box center [502, 9] width 37 height 11
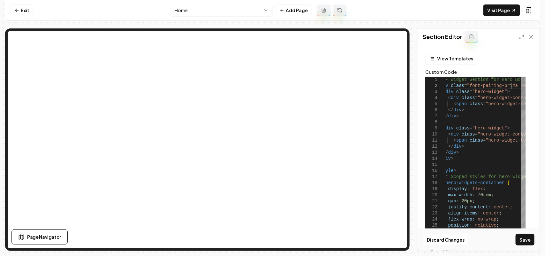
scroll to position [11, 78]
type textarea "**********"
click at [524, 237] on button "Save" at bounding box center [525, 239] width 19 height 11
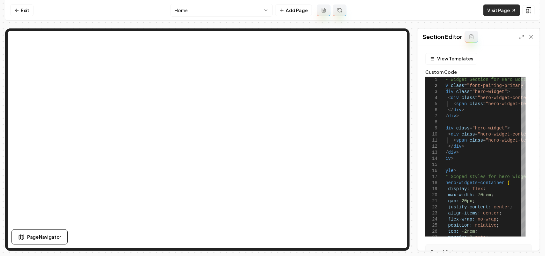
click at [488, 6] on link "Visit Page" at bounding box center [502, 9] width 37 height 11
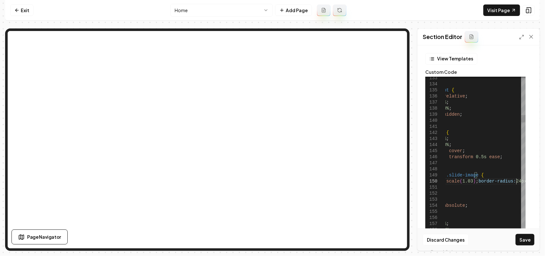
scroll to position [55, 117]
click at [522, 237] on button "Save" at bounding box center [525, 239] width 19 height 11
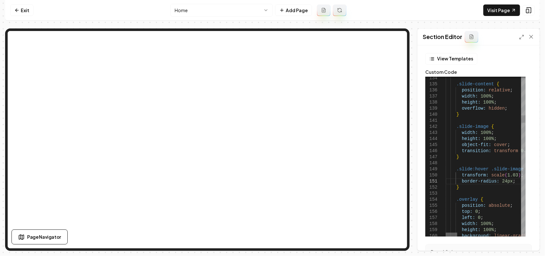
click at [446, 232] on div at bounding box center [451, 234] width 11 height 4
drag, startPoint x: 510, startPoint y: 182, endPoint x: 460, endPoint y: 180, distance: 50.2
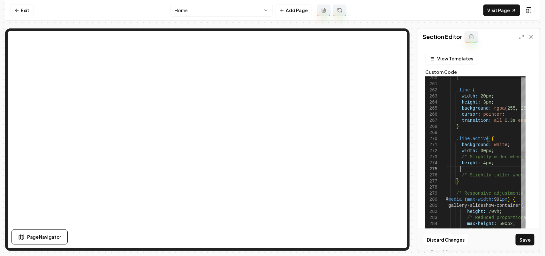
scroll to position [29, 13]
click at [526, 243] on button "Save" at bounding box center [525, 239] width 19 height 11
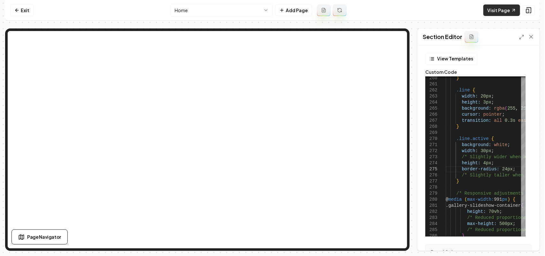
click at [498, 8] on link "Visit Page" at bounding box center [502, 9] width 37 height 11
drag, startPoint x: 497, startPoint y: 169, endPoint x: 507, endPoint y: 169, distance: 9.9
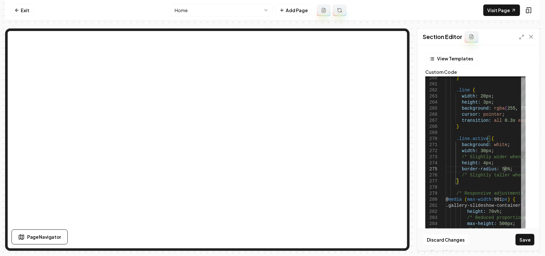
scroll to position [29, 58]
click at [527, 240] on button "Save" at bounding box center [525, 239] width 19 height 11
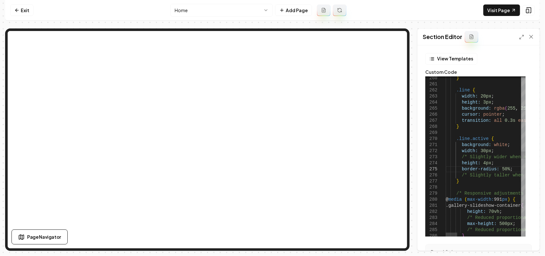
drag, startPoint x: 478, startPoint y: 150, endPoint x: 488, endPoint y: 149, distance: 9.6
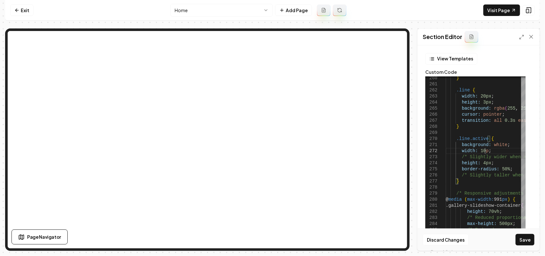
scroll to position [11, 41]
drag, startPoint x: 479, startPoint y: 160, endPoint x: 487, endPoint y: 160, distance: 7.7
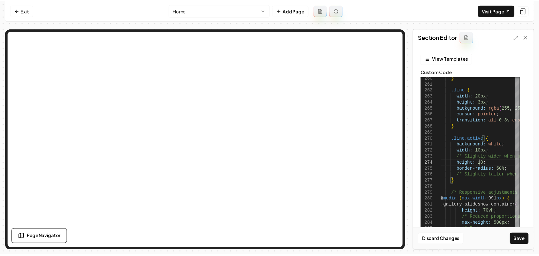
scroll to position [18, 44]
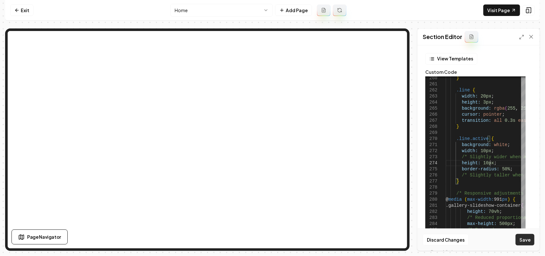
click at [533, 237] on button "Save" at bounding box center [525, 239] width 19 height 11
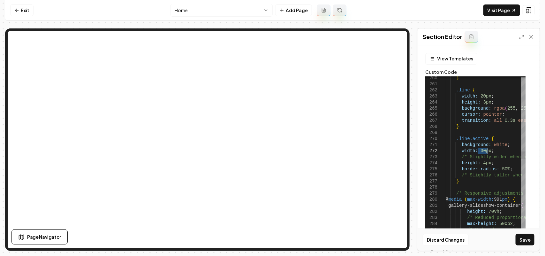
type textarea "**********"
click at [523, 237] on button "Save" at bounding box center [525, 239] width 19 height 11
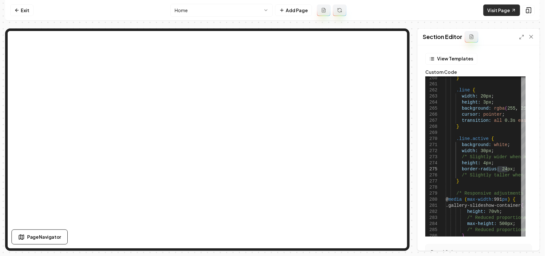
click at [494, 11] on link "Visit Page" at bounding box center [502, 9] width 37 height 11
click at [207, 14] on html "Computer Required This feature is only available on a computer. Please switch t…" at bounding box center [272, 128] width 545 height 256
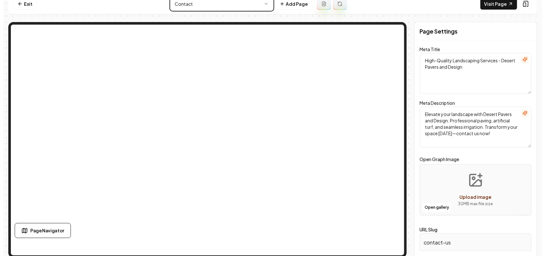
scroll to position [8, 0]
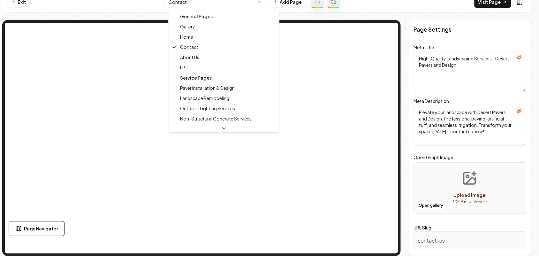
click at [201, 4] on html "Computer Required This feature is only available on a computer. Please switch t…" at bounding box center [269, 120] width 539 height 256
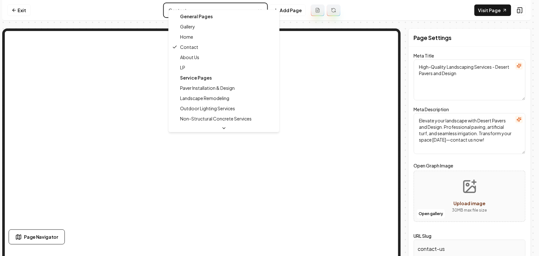
type textarea "Landscaping Experts & Custom Pavers | Desert Pavers and Design"
type textarea "Transform your outdoor space with Desert Pavers and Design's expert landscaping…"
type input "about-us"
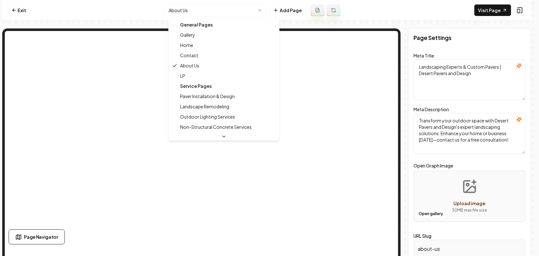
click at [248, 11] on html "Computer Required This feature is only available on a computer. Please switch t…" at bounding box center [269, 128] width 539 height 256
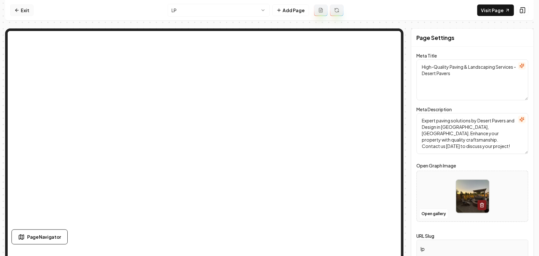
click at [19, 11] on link "Exit" at bounding box center [21, 9] width 23 height 11
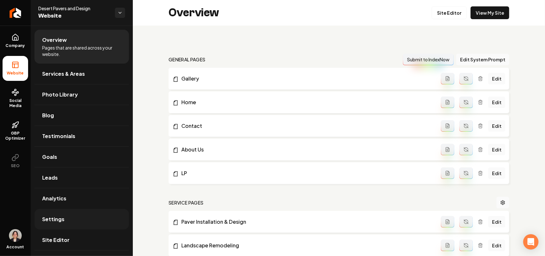
click at [75, 222] on link "Settings" at bounding box center [81, 219] width 95 height 20
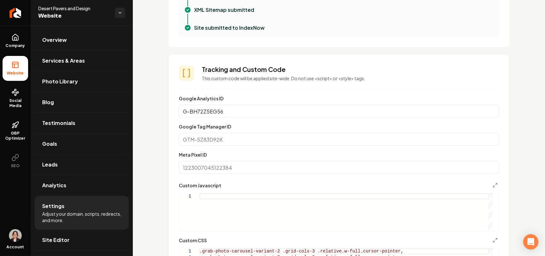
scroll to position [319, 0]
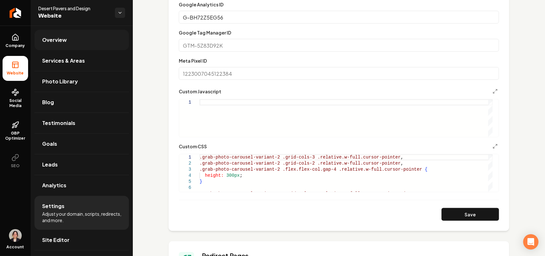
click at [68, 42] on link "Overview" at bounding box center [81, 40] width 95 height 20
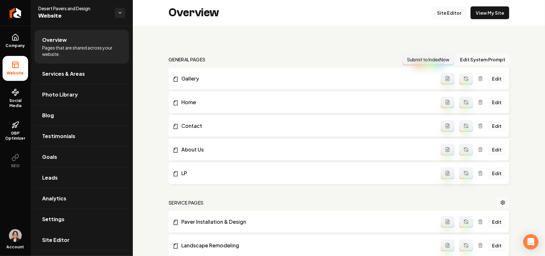
click at [440, 18] on link "Site Editor" at bounding box center [449, 12] width 35 height 13
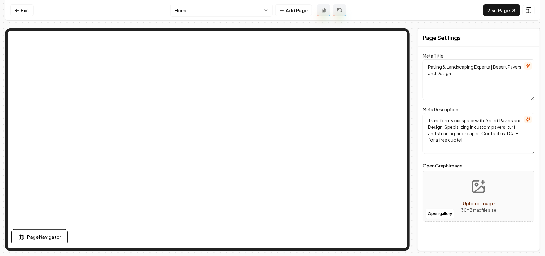
click at [243, 11] on html "Computer Required This feature is only available on a computer. Please switch t…" at bounding box center [272, 128] width 545 height 256
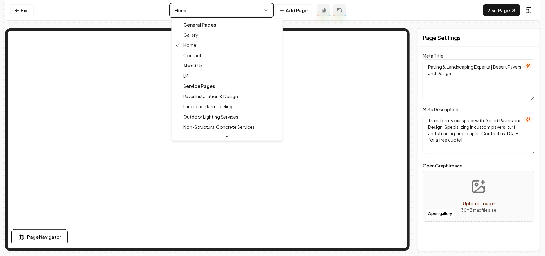
type textarea "High-Quality Paving & Landscaping Services - Desert Pavers"
type textarea "Expert paving solutions by Desert Pavers and Design in [GEOGRAPHIC_DATA], [GEOG…"
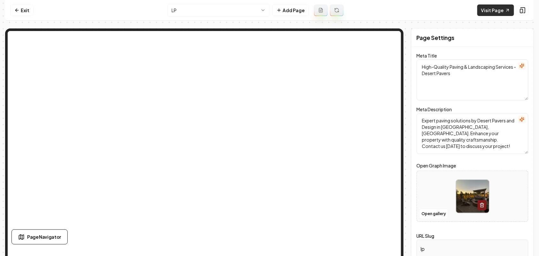
click at [496, 12] on link "Visit Page" at bounding box center [495, 9] width 37 height 11
click at [14, 11] on icon at bounding box center [16, 10] width 5 height 5
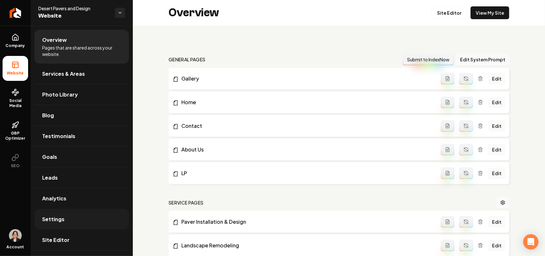
click at [75, 221] on link "Settings" at bounding box center [81, 219] width 95 height 20
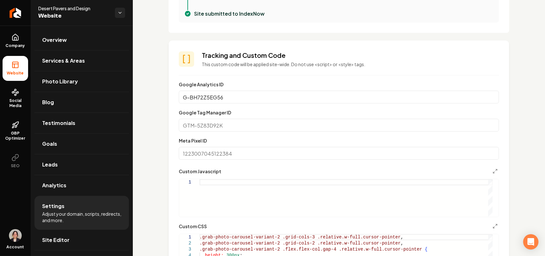
scroll to position [439, 0]
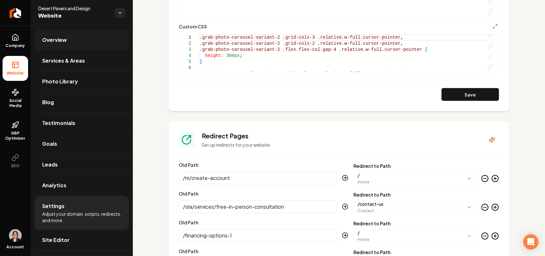
click at [79, 43] on link "Overview" at bounding box center [81, 40] width 95 height 20
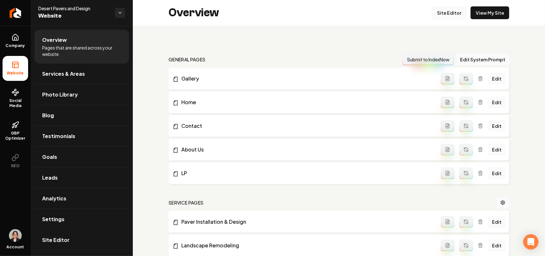
click at [447, 13] on link "Site Editor" at bounding box center [449, 12] width 35 height 13
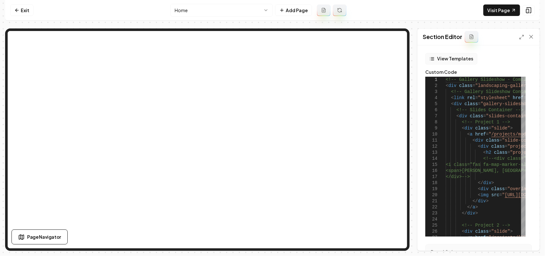
click at [462, 57] on button "View Templates" at bounding box center [451, 58] width 52 height 11
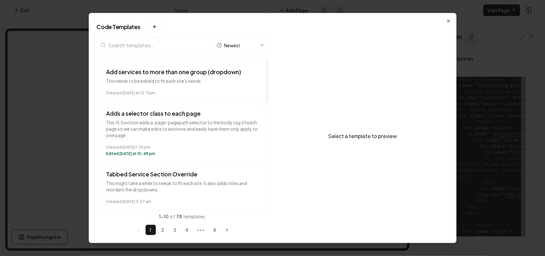
click at [140, 45] on input "search" at bounding box center [153, 44] width 112 height 15
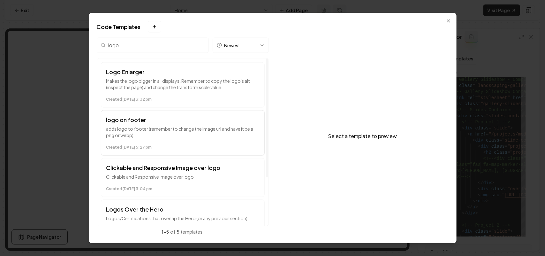
type input "logo"
click at [179, 129] on p "adds logo to footer (remember to change the image url and have it be a png or w…" at bounding box center [182, 132] width 153 height 13
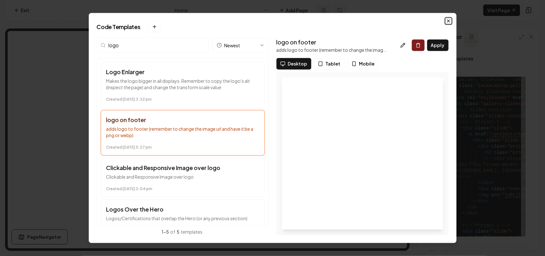
click at [446, 19] on icon "button" at bounding box center [448, 20] width 5 height 5
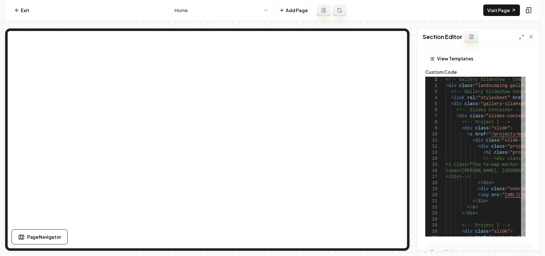
click at [24, 4] on nav "Exit Home Add Page Visit Page" at bounding box center [272, 10] width 535 height 21
click at [23, 7] on link "Exit" at bounding box center [21, 9] width 23 height 11
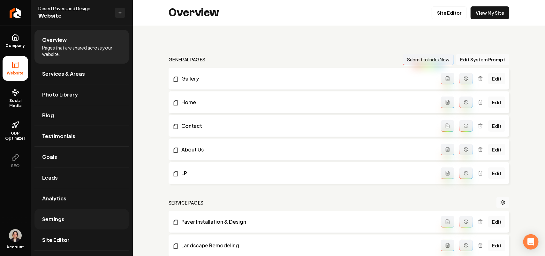
click at [57, 219] on span "Settings" at bounding box center [53, 219] width 22 height 8
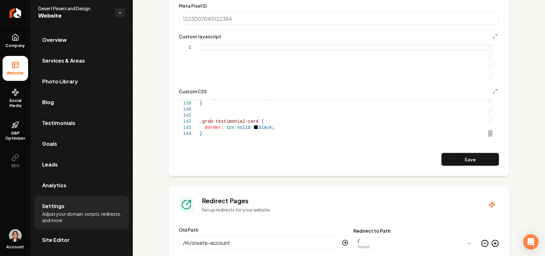
scroll to position [359, 0]
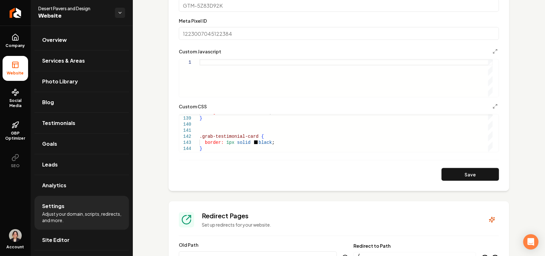
click at [217, 152] on form "**********" at bounding box center [339, 71] width 320 height 220
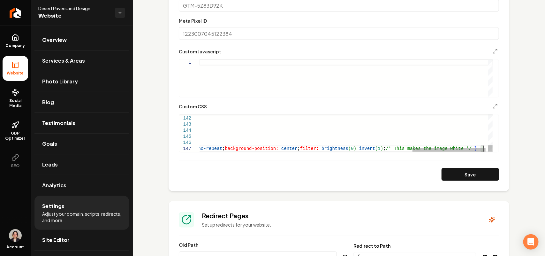
scroll to position [36, 0]
click at [467, 179] on button "Save" at bounding box center [470, 174] width 57 height 13
type textarea "**********"
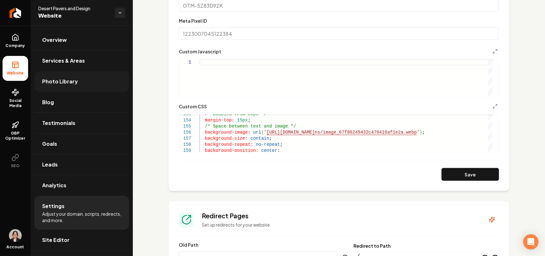
click at [63, 82] on span "Photo Library" at bounding box center [60, 82] width 36 height 8
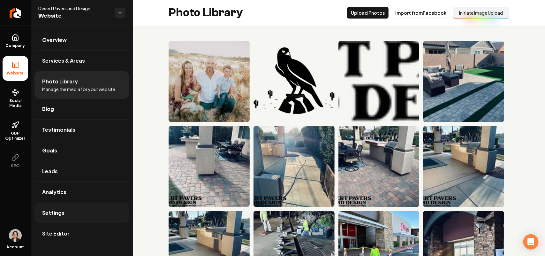
click at [70, 211] on link "Settings" at bounding box center [81, 212] width 95 height 20
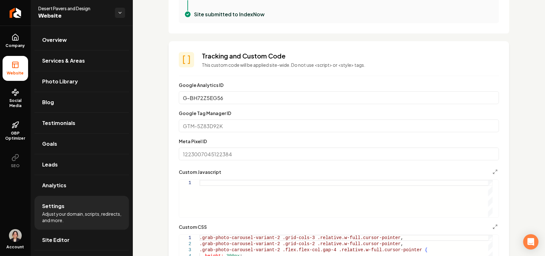
scroll to position [319, 0]
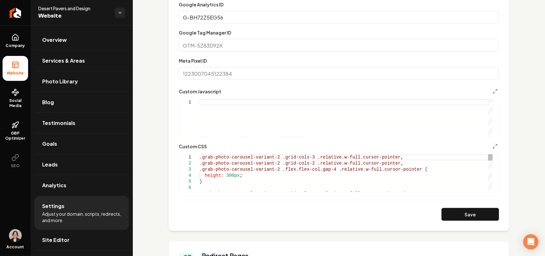
click at [493, 192] on div "Main content area" at bounding box center [490, 172] width 4 height 37
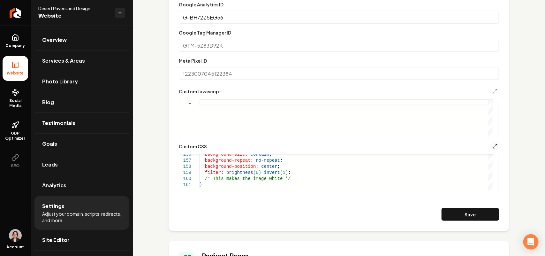
click at [493, 147] on icon "Main content area" at bounding box center [495, 146] width 5 height 5
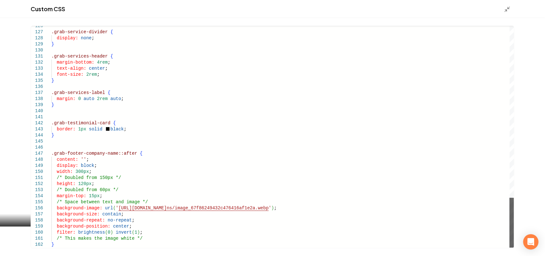
click at [514, 248] on div "Main content area" at bounding box center [512, 223] width 4 height 50
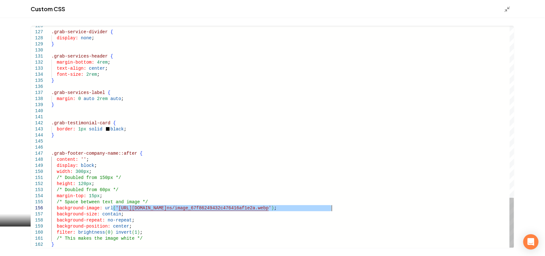
drag, startPoint x: 113, startPoint y: 208, endPoint x: 331, endPoint y: 208, distance: 218.1
drag, startPoint x: 330, startPoint y: 208, endPoint x: 212, endPoint y: 200, distance: 118.1
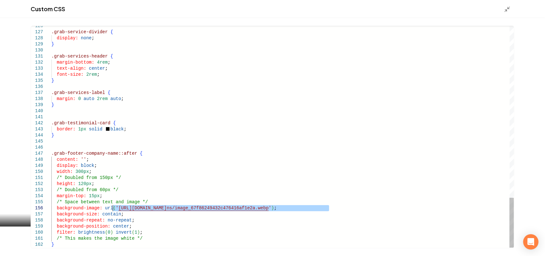
type textarea "**********"
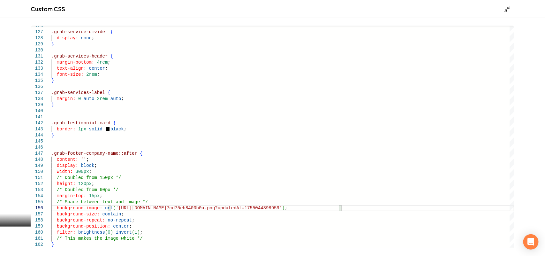
click at [508, 10] on icon "Main content area" at bounding box center [507, 9] width 6 height 6
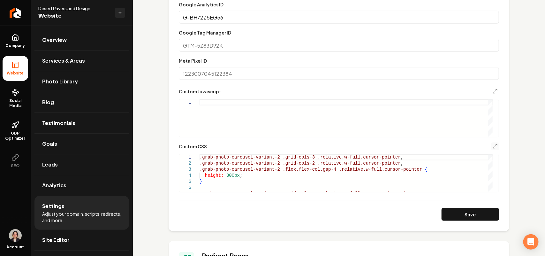
click at [459, 217] on button "Save" at bounding box center [470, 214] width 57 height 13
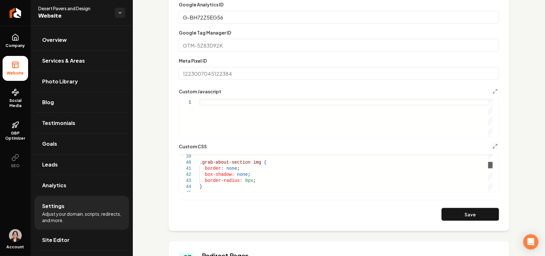
click at [488, 168] on div "Main content area" at bounding box center [490, 165] width 4 height 6
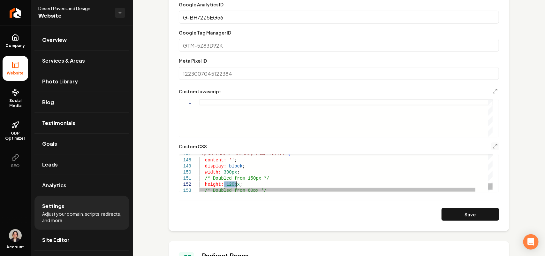
drag, startPoint x: 224, startPoint y: 183, endPoint x: 236, endPoint y: 184, distance: 12.2
drag, startPoint x: 222, startPoint y: 170, endPoint x: 235, endPoint y: 171, distance: 12.8
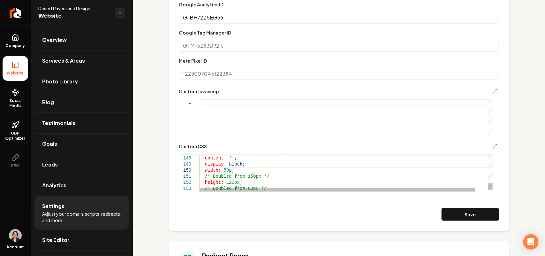
scroll to position [55, 31]
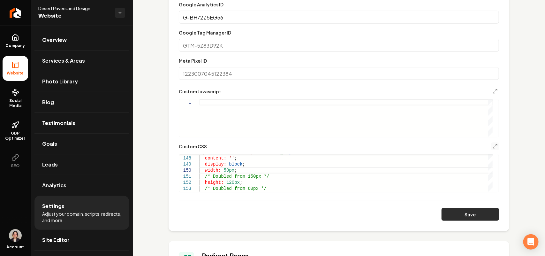
click at [442, 213] on button "Save" at bounding box center [470, 214] width 57 height 13
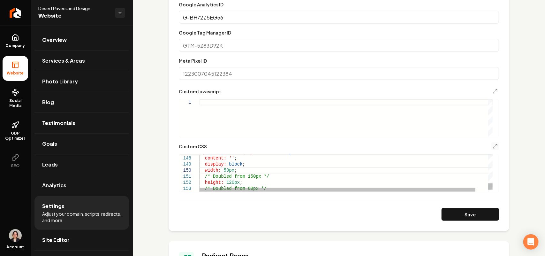
scroll to position [55, 32]
drag, startPoint x: 221, startPoint y: 170, endPoint x: 232, endPoint y: 170, distance: 10.2
drag, startPoint x: 224, startPoint y: 184, endPoint x: 236, endPoint y: 182, distance: 11.9
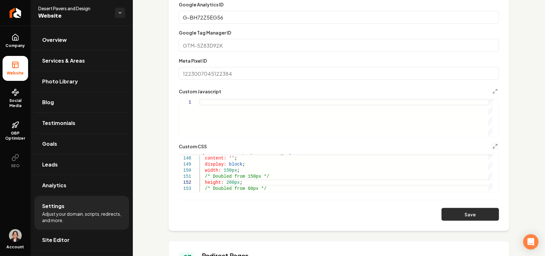
click at [465, 219] on button "Save" at bounding box center [470, 214] width 57 height 13
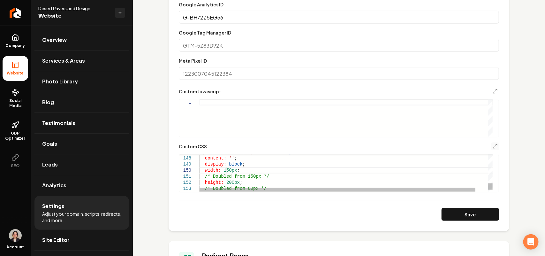
scroll to position [11, 37]
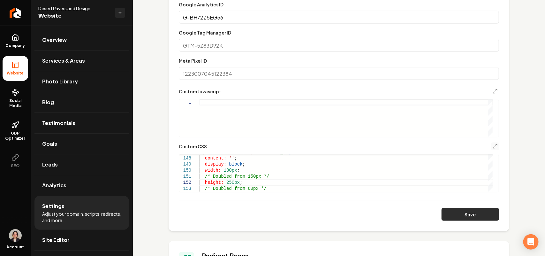
click at [458, 215] on button "Save" at bounding box center [470, 214] width 57 height 13
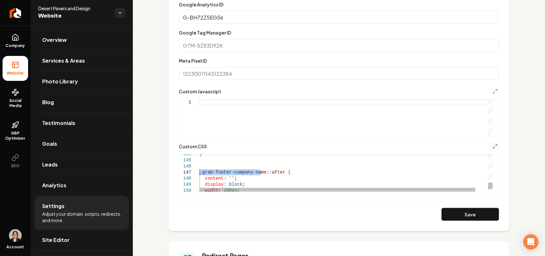
drag, startPoint x: 260, startPoint y: 172, endPoint x: 176, endPoint y: 170, distance: 84.0
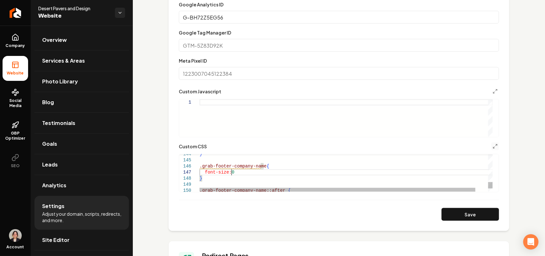
scroll to position [37, 34]
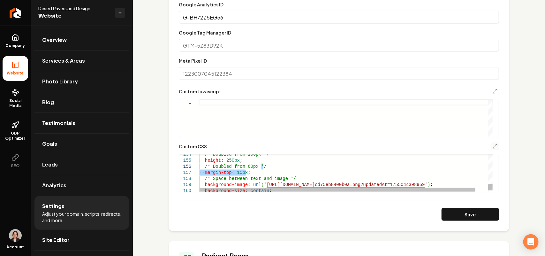
drag, startPoint x: 255, startPoint y: 172, endPoint x: 289, endPoint y: 175, distance: 34.6
drag, startPoint x: 302, startPoint y: 181, endPoint x: 301, endPoint y: 171, distance: 10.0
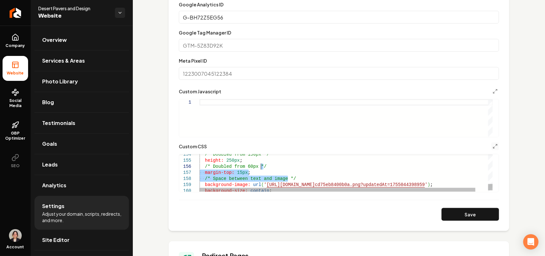
drag, startPoint x: 301, startPoint y: 176, endPoint x: 301, endPoint y: 167, distance: 8.9
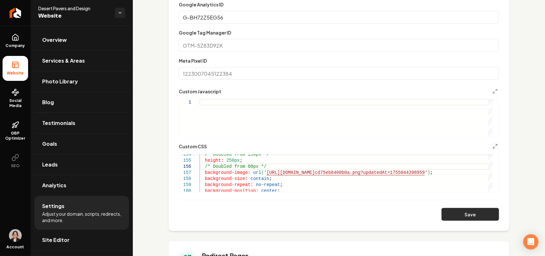
click at [451, 213] on button "Save" at bounding box center [470, 214] width 57 height 13
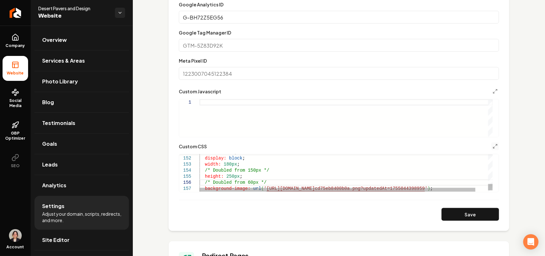
scroll to position [37, 61]
drag, startPoint x: 222, startPoint y: 164, endPoint x: 231, endPoint y: 164, distance: 8.3
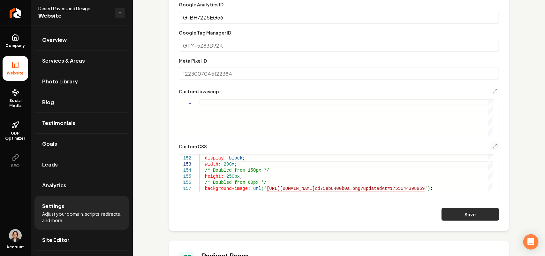
scroll to position [18, 31]
click at [468, 216] on button "Save" at bounding box center [470, 214] width 57 height 13
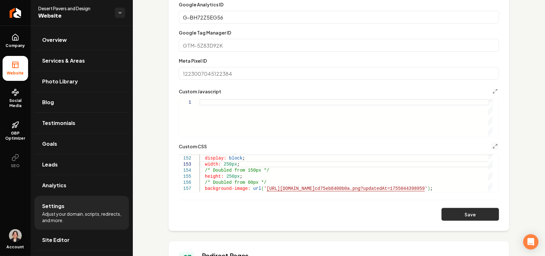
click at [455, 212] on button "Save" at bounding box center [470, 214] width 57 height 13
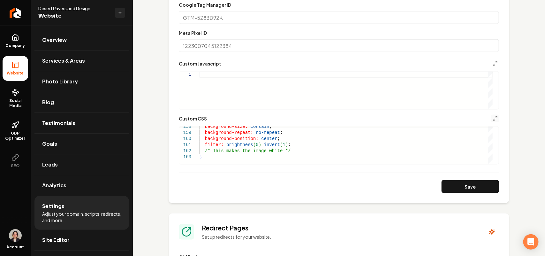
scroll to position [359, 0]
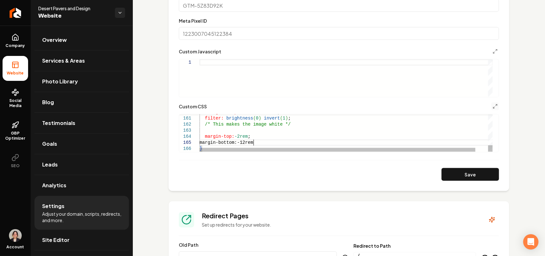
scroll to position [24, 56]
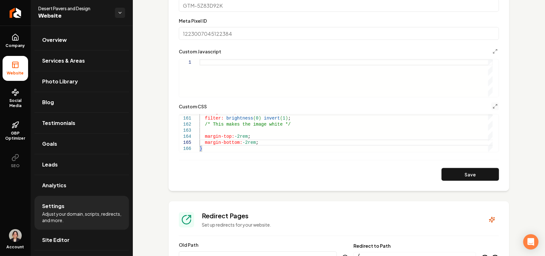
click at [453, 166] on form "**********" at bounding box center [339, 71] width 320 height 220
click at [449, 163] on div at bounding box center [449, 163] width 0 height 0
click at [480, 171] on button "Save" at bounding box center [470, 174] width 57 height 13
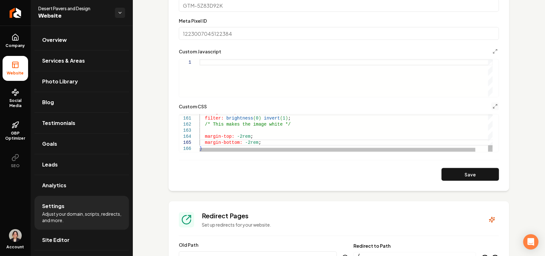
scroll to position [24, 2]
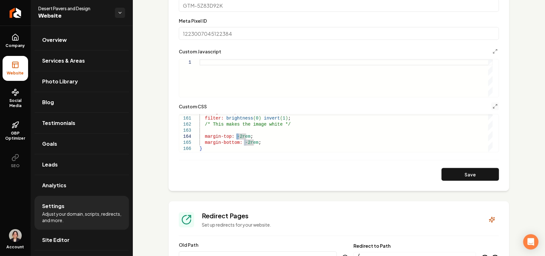
scroll to position [23, 39]
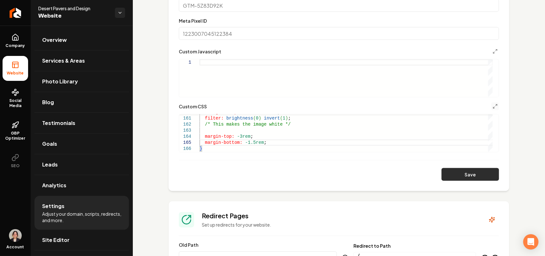
type textarea "**********"
click at [489, 172] on button "Save" at bounding box center [470, 174] width 57 height 13
click at [66, 38] on span "Overview" at bounding box center [54, 40] width 25 height 8
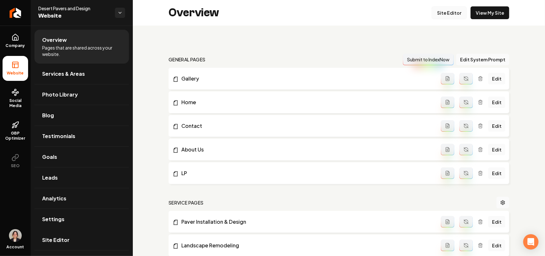
click at [446, 11] on link "Site Editor" at bounding box center [449, 12] width 35 height 13
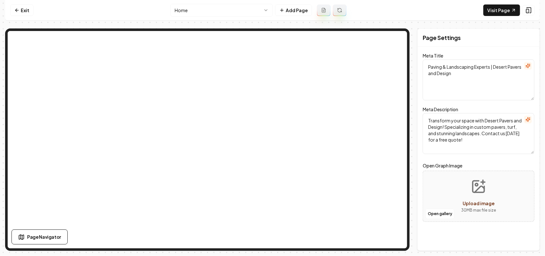
click at [441, 204] on div "Open gallery Upload image 30 MB max file size" at bounding box center [479, 196] width 112 height 51
click at [432, 212] on button "Open gallery" at bounding box center [440, 214] width 29 height 10
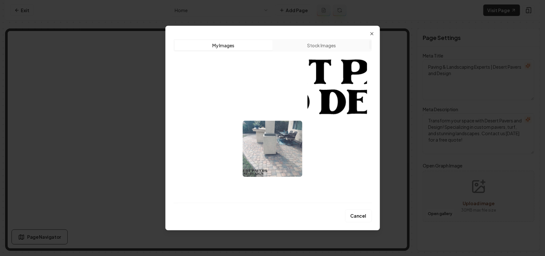
scroll to position [40, 0]
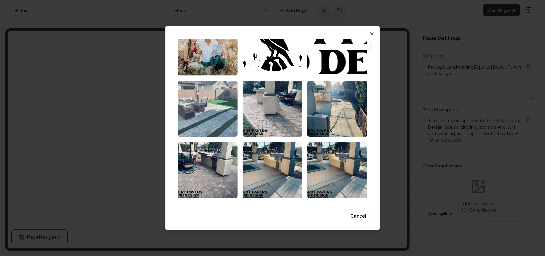
click at [196, 102] on img "Select image image_6887d4ec5c7cd75eb85fc747.jpeg" at bounding box center [208, 108] width 60 height 56
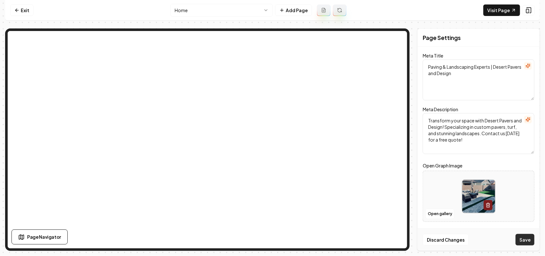
click at [524, 242] on button "Save" at bounding box center [525, 239] width 19 height 11
click at [185, 10] on html "Computer Required This feature is only available on a computer. Please switch t…" at bounding box center [272, 128] width 545 height 256
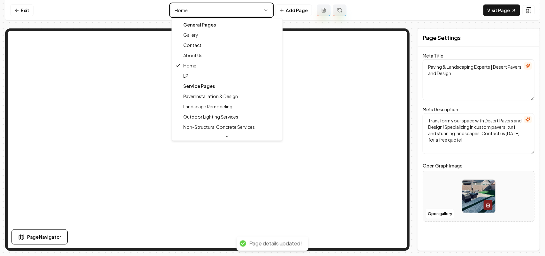
type textarea "High-Quality Paving & Landscaping Services - Desert Pavers"
type textarea "Expert paving solutions by Desert Pavers and Design in [GEOGRAPHIC_DATA], [GEOG…"
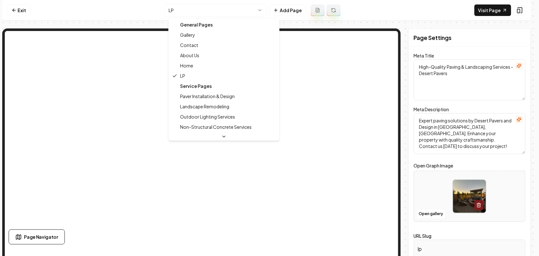
click at [209, 9] on html "Computer Required This feature is only available on a computer. Please switch t…" at bounding box center [269, 128] width 539 height 256
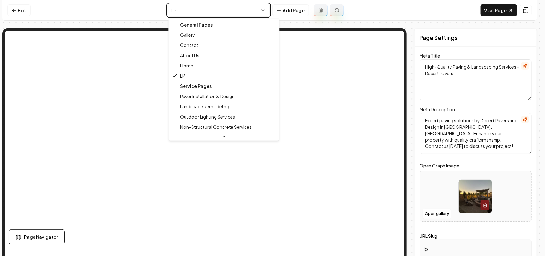
type textarea "Paving & Landscaping Experts | Desert Pavers and Design"
type textarea "Transform your space with Desert Pavers and Design! Specializing in custom pave…"
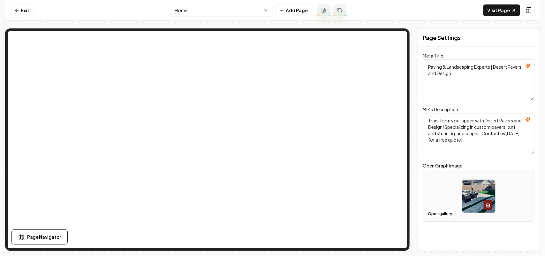
click at [227, 13] on html "Computer Required This feature is only available on a computer. Please switch t…" at bounding box center [272, 128] width 545 height 256
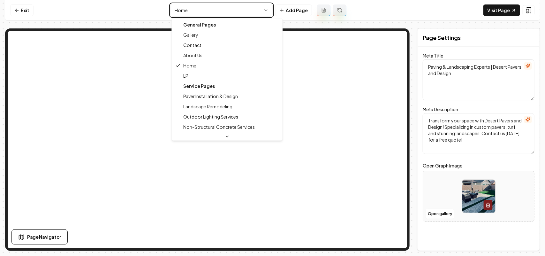
type textarea "Landscaping Experts & Custom Pavers | Desert Pavers and Design"
type textarea "Transform your outdoor space with Desert Pavers and Design's expert landscaping…"
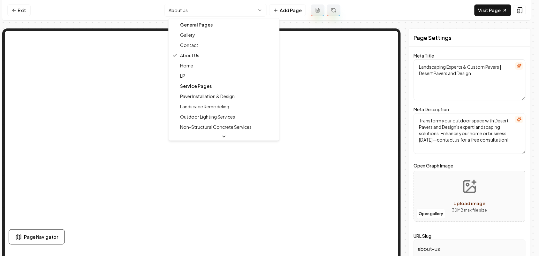
click at [221, 7] on html "Computer Required This feature is only available on a computer. Please switch t…" at bounding box center [269, 128] width 539 height 256
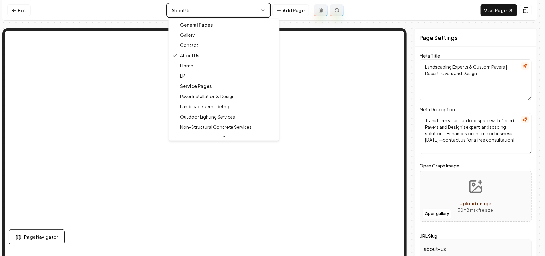
type textarea "High-Quality Landscaping Services - Desert Pavers and Design"
type textarea "Elevate your landscape with Desert Pavers and Design. Professional paving, arti…"
type input "contact-us"
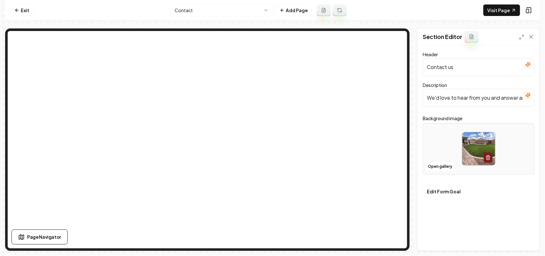
click at [531, 96] on button "button" at bounding box center [528, 95] width 8 height 8
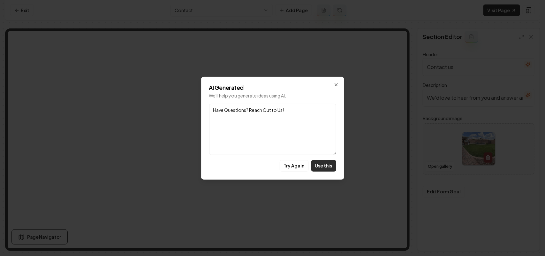
click at [324, 169] on button "Use this" at bounding box center [323, 165] width 25 height 11
type input "Have Questions? Reach Out to Us!"
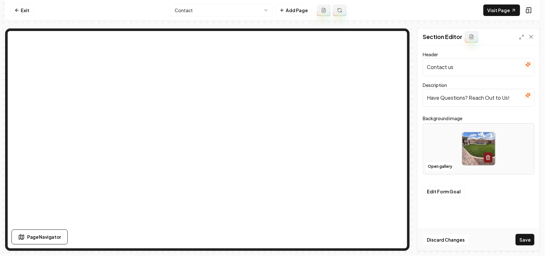
click at [528, 65] on icon "button" at bounding box center [528, 64] width 5 height 5
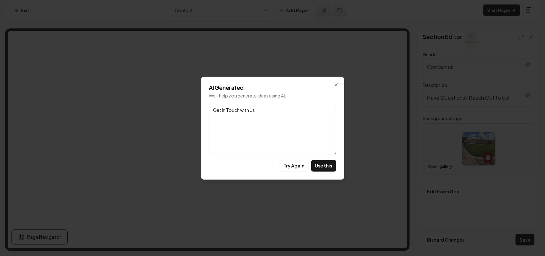
click at [332, 85] on h2 "AI Generated" at bounding box center [272, 88] width 127 height 6
click at [337, 84] on icon "button" at bounding box center [336, 84] width 5 height 5
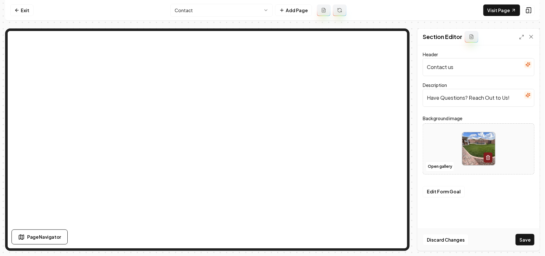
paste input "Have Questions? Reach Out to Us!"
type input "Have Questions? Reach Out to Us!"
click at [528, 95] on icon "button" at bounding box center [528, 95] width 5 height 5
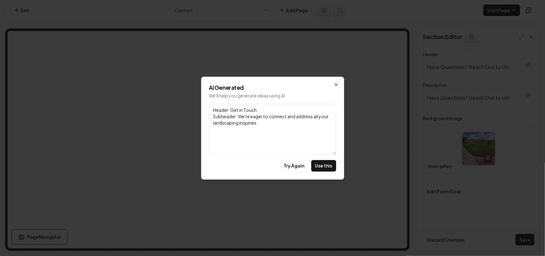
drag, startPoint x: 239, startPoint y: 116, endPoint x: 173, endPoint y: 103, distance: 67.0
click at [173, 103] on body "Computer Required This feature is only available on a computer. Please switch t…" at bounding box center [272, 128] width 545 height 256
type textarea "We're eager to connect and address all your landscaping inquiries."
click at [329, 166] on button "Use this" at bounding box center [323, 165] width 25 height 11
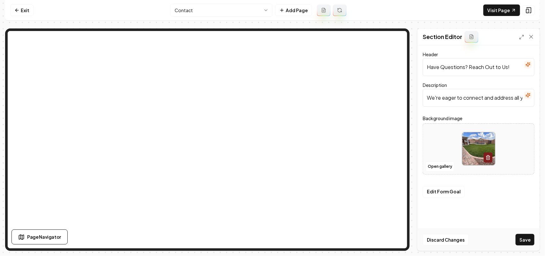
scroll to position [0, 63]
drag, startPoint x: 472, startPoint y: 90, endPoint x: 545, endPoint y: 104, distance: 74.4
click at [545, 104] on div "Computer Required This feature is only available on a computer. Please switch t…" at bounding box center [272, 128] width 545 height 256
click at [527, 240] on button "Save" at bounding box center [525, 239] width 19 height 11
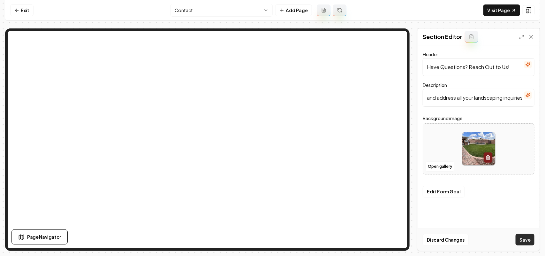
scroll to position [0, 0]
click at [530, 96] on icon "button" at bounding box center [528, 95] width 5 height 5
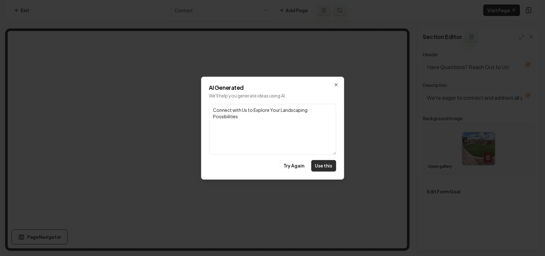
click at [323, 167] on button "Use this" at bounding box center [323, 165] width 25 height 11
type input "Connect with Us to Explore Your Landscaping Possibilities"
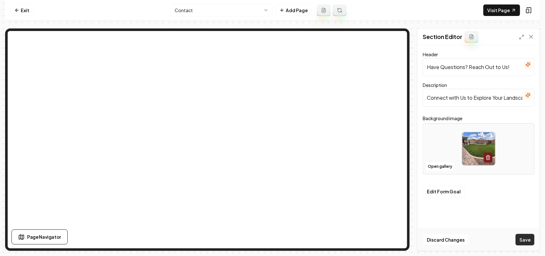
click at [528, 237] on button "Save" at bounding box center [525, 239] width 19 height 11
click at [194, 7] on html "Computer Required This feature is only available on a computer. Please switch t…" at bounding box center [272, 128] width 545 height 256
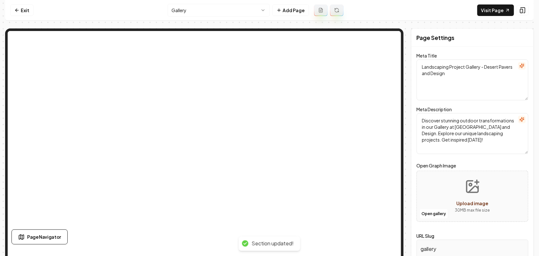
click at [221, 11] on html "Computer Required This feature is only available on a computer. Please switch t…" at bounding box center [269, 128] width 539 height 256
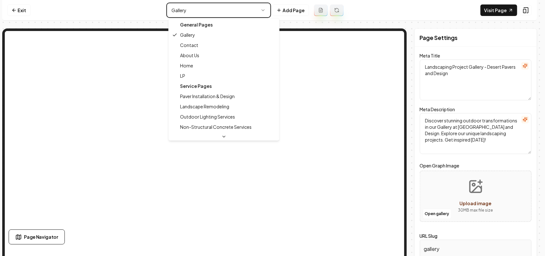
type textarea "High-Quality Landscaping Services - Desert Pavers and Design"
type textarea "Elevate your landscape with Desert Pavers and Design. Professional paving, arti…"
type input "contact-us"
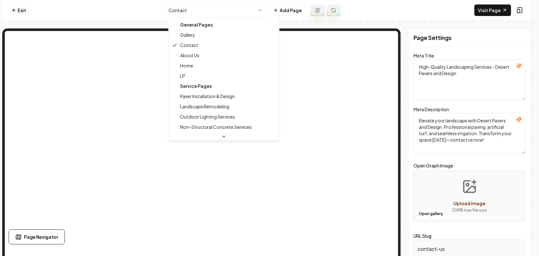
click at [213, 16] on html "Computer Required This feature is only available on a computer. Please switch t…" at bounding box center [269, 128] width 539 height 256
type textarea "Landscaping Experts & Custom Pavers | Desert Pavers and Design"
type textarea "Transform your outdoor space with Desert Pavers and Design's expert landscaping…"
type input "about-us"
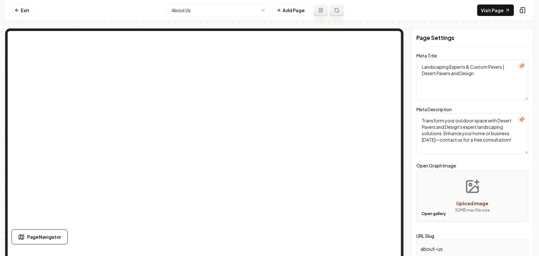
click at [188, 9] on html "Computer Required This feature is only available on a computer. Please switch t…" at bounding box center [269, 128] width 539 height 256
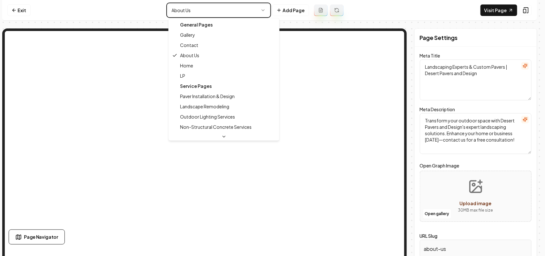
type textarea "Paving & Landscaping Experts | Desert Pavers and Design"
type textarea "Transform your space with Desert Pavers and Design! Specializing in custom pave…"
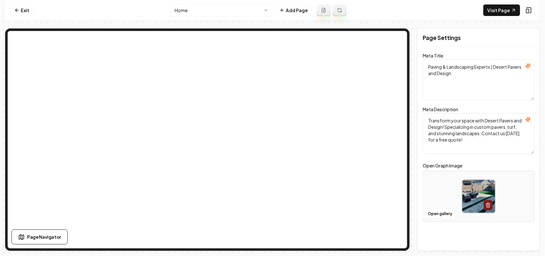
click at [232, 11] on html "Computer Required This feature is only available on a computer. Please switch t…" at bounding box center [272, 128] width 545 height 256
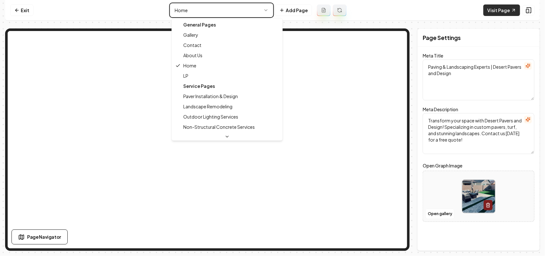
click at [496, 11] on html "Computer Required This feature is only available on a computer. Please switch t…" at bounding box center [272, 128] width 545 height 256
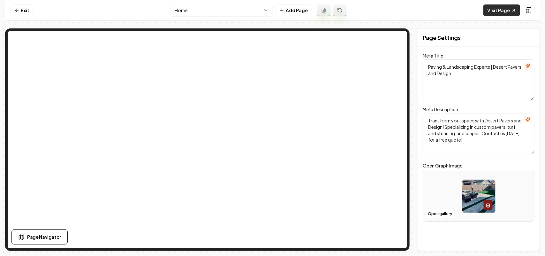
click at [496, 11] on link "Visit Page" at bounding box center [502, 9] width 37 height 11
click at [25, 6] on link "Exit" at bounding box center [21, 9] width 23 height 11
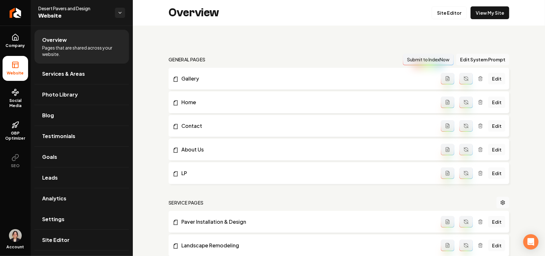
click at [65, 219] on link "Settings" at bounding box center [81, 219] width 95 height 20
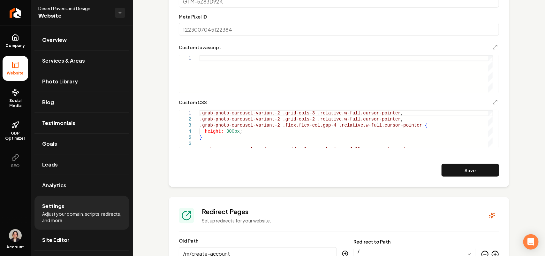
scroll to position [399, 0]
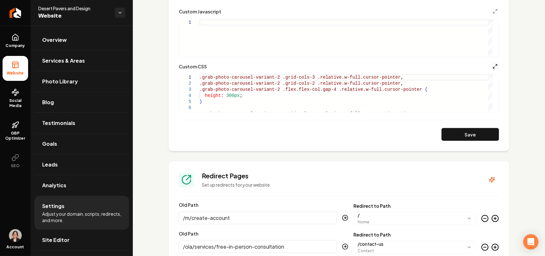
click at [493, 66] on icon "Main content area" at bounding box center [495, 66] width 5 height 5
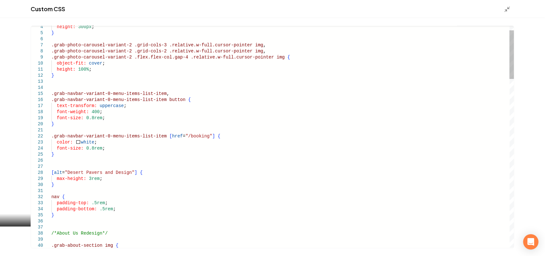
scroll to position [0, 154]
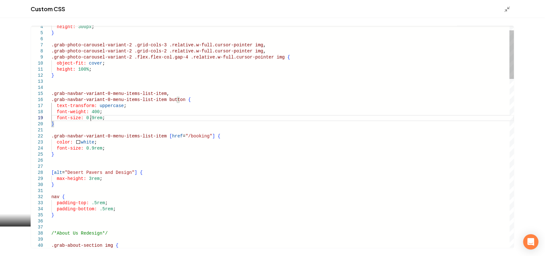
type textarea "**********"
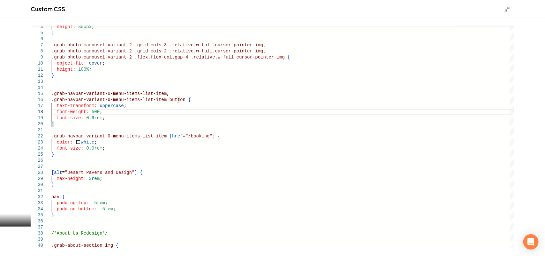
click at [513, 6] on div "Main content area" at bounding box center [509, 8] width 10 height 7
click at [508, 7] on icon "Main content area" at bounding box center [507, 9] width 6 height 6
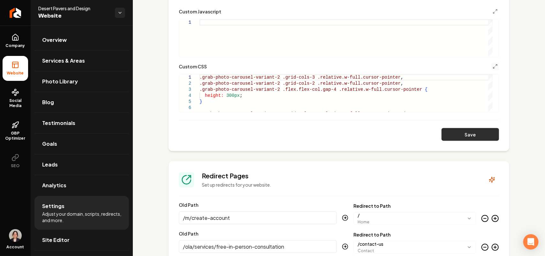
click at [474, 140] on button "Save" at bounding box center [470, 134] width 57 height 13
